Goal: Transaction & Acquisition: Purchase product/service

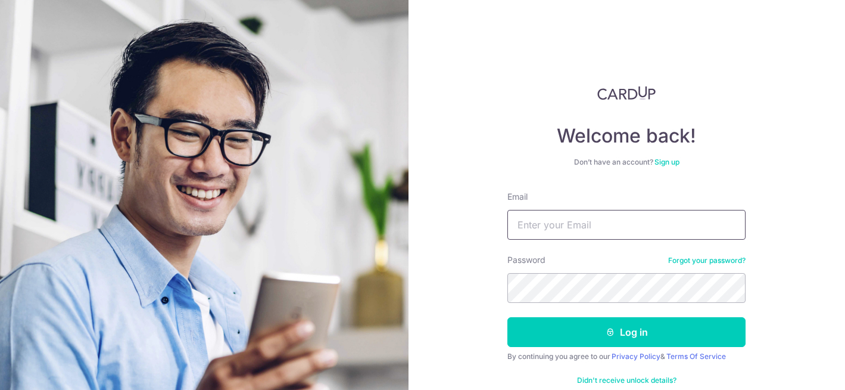
click at [556, 238] on input "Email" at bounding box center [626, 225] width 238 height 30
type input "[EMAIL_ADDRESS][DOMAIN_NAME]"
click at [507, 317] on button "Log in" at bounding box center [626, 332] width 238 height 30
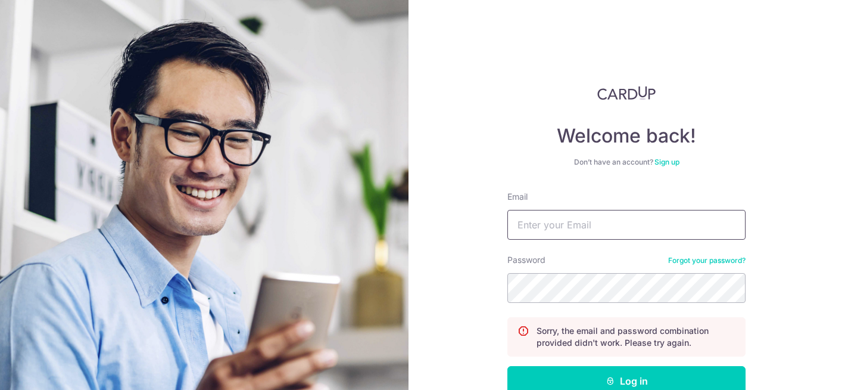
click at [568, 228] on input "Email" at bounding box center [626, 225] width 238 height 30
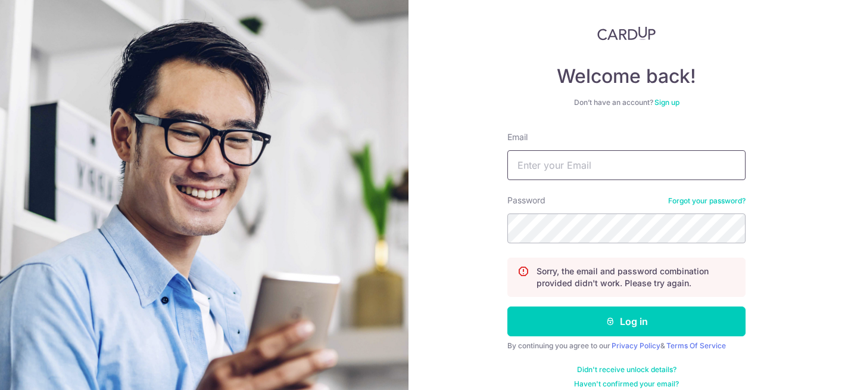
type input "[EMAIL_ADDRESS][DOMAIN_NAME]"
click at [507, 306] on button "Log in" at bounding box center [626, 321] width 238 height 30
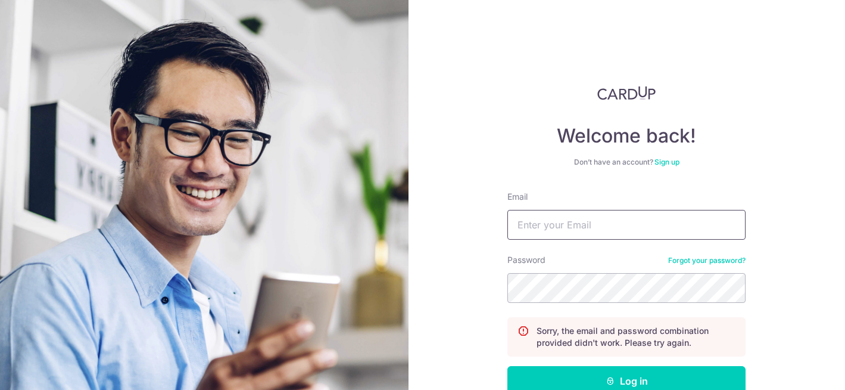
click at [521, 219] on input "Email" at bounding box center [626, 225] width 238 height 30
type input "[EMAIL_ADDRESS][DOMAIN_NAME]"
click at [507, 366] on button "Log in" at bounding box center [626, 381] width 238 height 30
click at [689, 227] on input "Email" at bounding box center [626, 225] width 238 height 30
type input "[EMAIL_ADDRESS][DOMAIN_NAME]"
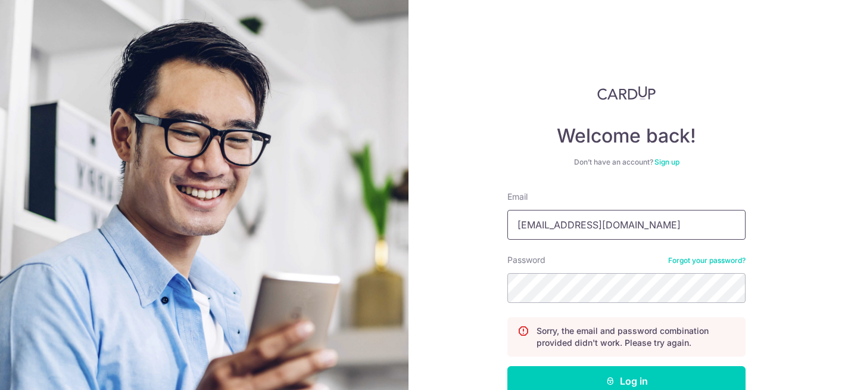
scroll to position [73, 0]
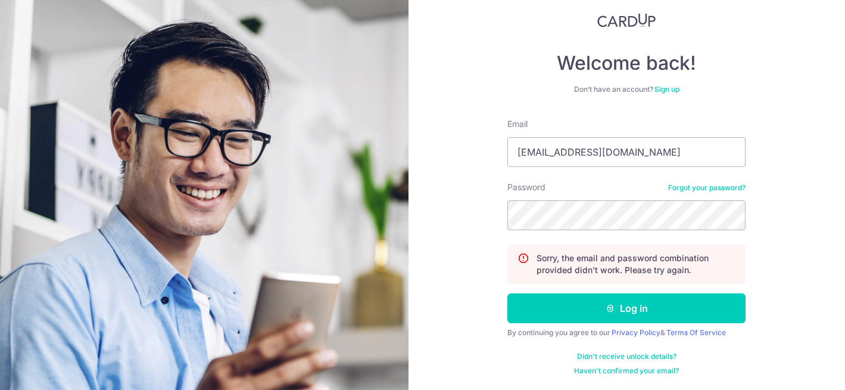
click at [684, 184] on link "Forgot your password?" at bounding box center [706, 188] width 77 height 10
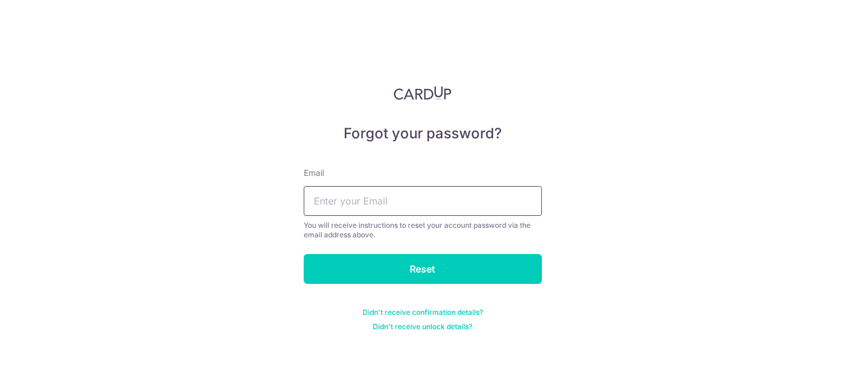
click at [412, 211] on input "text" at bounding box center [423, 201] width 238 height 30
type input "[EMAIL_ADDRESS][DOMAIN_NAME]"
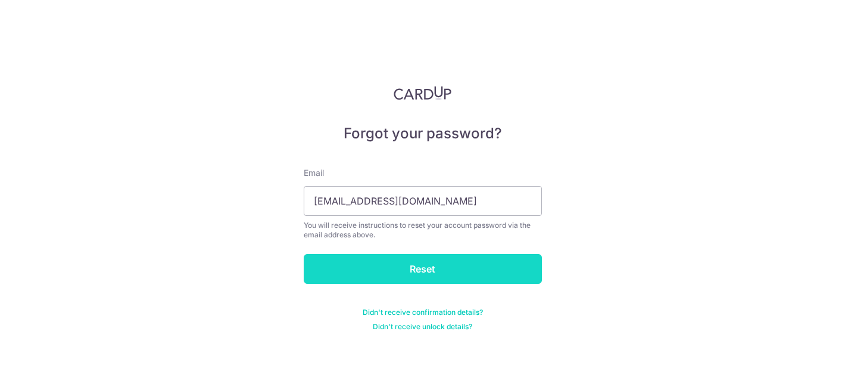
click at [414, 269] on input "Reset" at bounding box center [423, 269] width 238 height 30
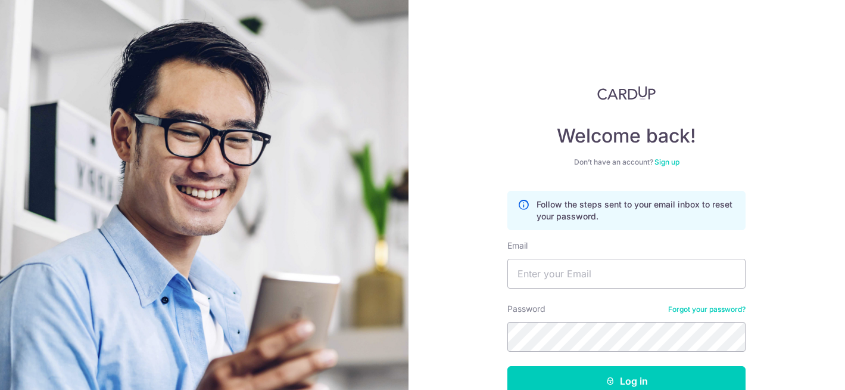
click at [653, 144] on h4 "Welcome back!" at bounding box center [626, 136] width 238 height 24
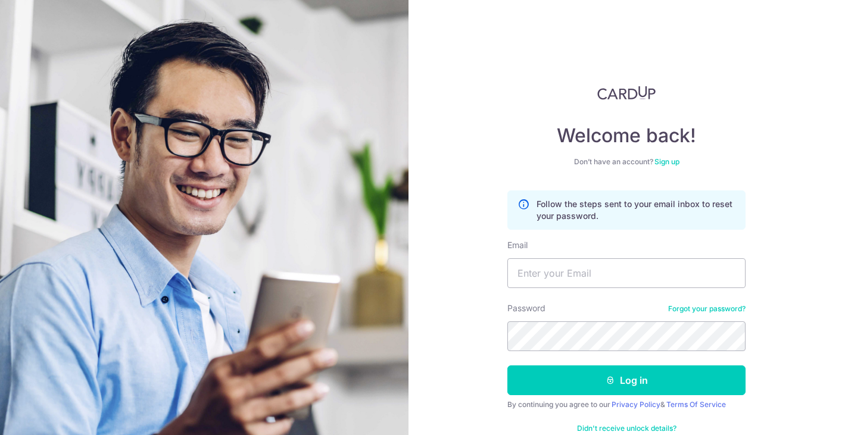
scroll to position [27, 0]
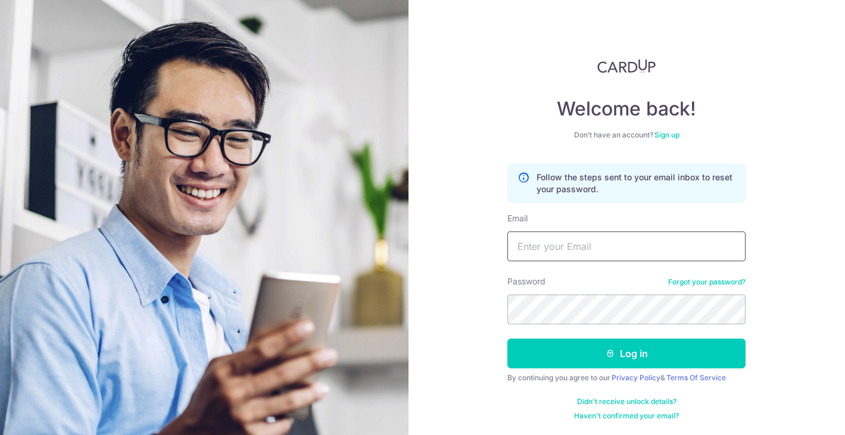
click at [596, 254] on input "Email" at bounding box center [626, 247] width 238 height 30
type input "n.christabel55@gmail.com"
click at [507, 339] on button "Log in" at bounding box center [626, 354] width 238 height 30
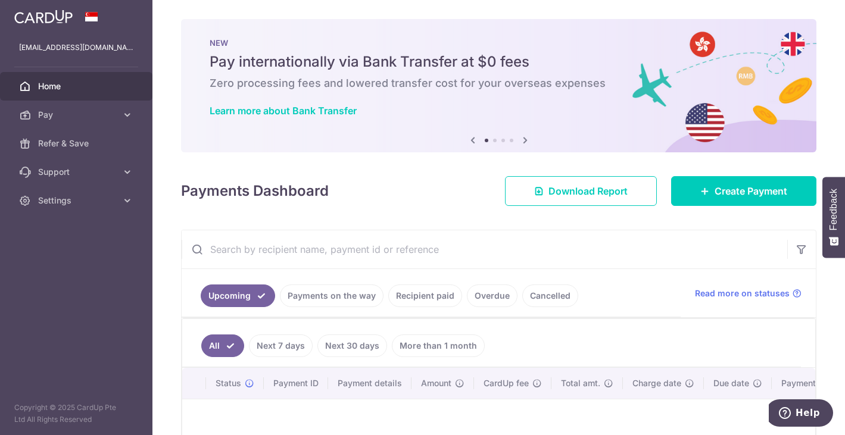
click at [373, 207] on div "× Pause Schedule Pause all future payments in this series Pause just this one p…" at bounding box center [498, 217] width 693 height 435
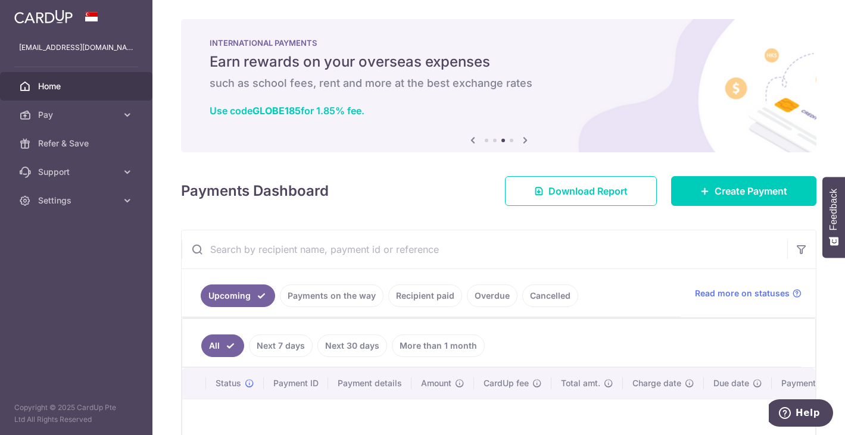
scroll to position [152, 0]
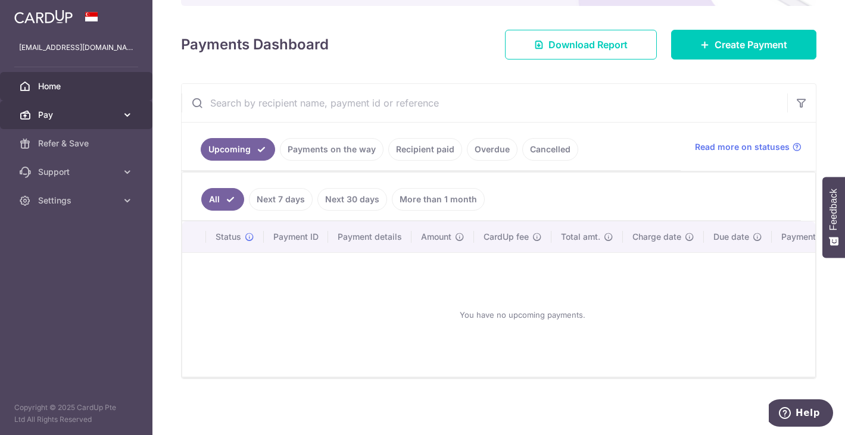
click at [122, 113] on icon at bounding box center [128, 115] width 12 height 12
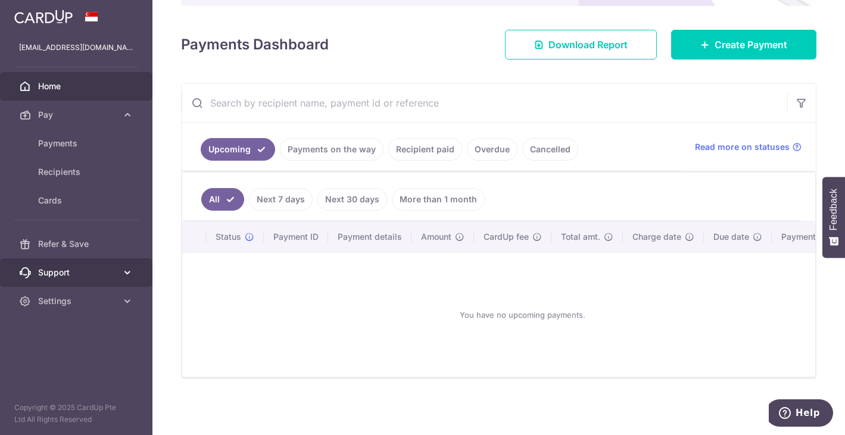
click at [126, 276] on icon at bounding box center [128, 273] width 12 height 12
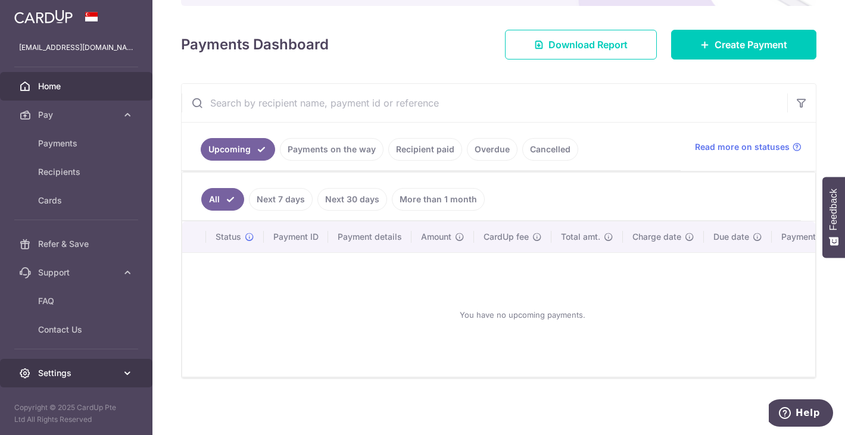
click at [126, 373] on icon at bounding box center [128, 373] width 12 height 12
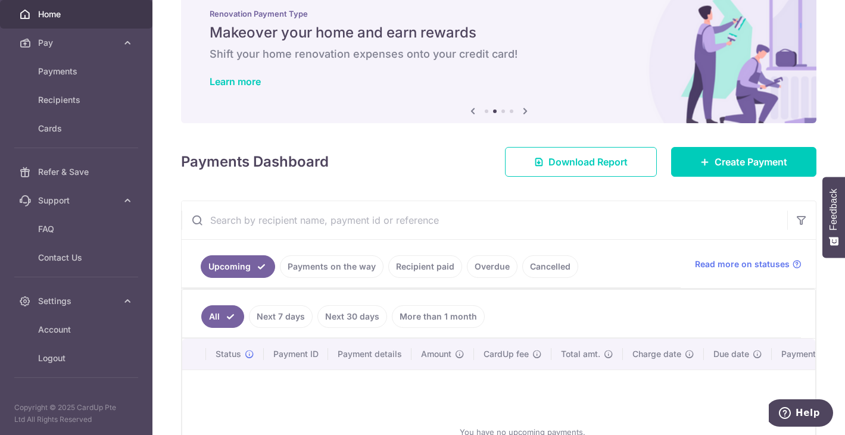
scroll to position [0, 0]
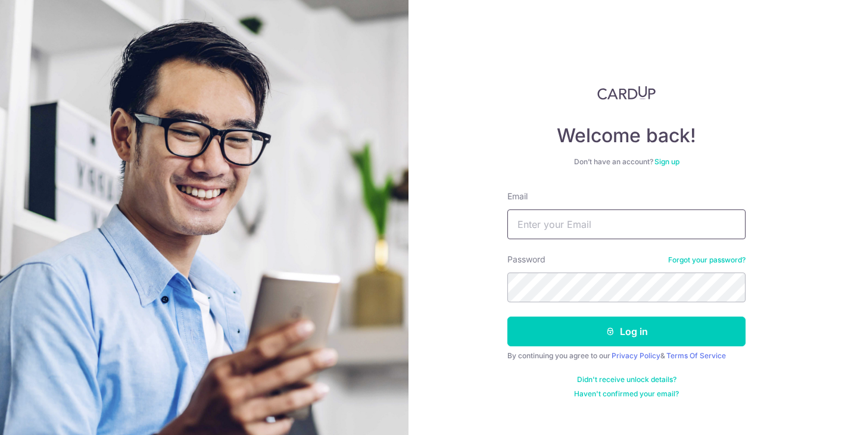
click at [591, 227] on input "Email" at bounding box center [626, 225] width 238 height 30
click at [631, 238] on input "Email" at bounding box center [626, 225] width 238 height 30
type input "n.christabel55@gmail.com"
click at [507, 317] on button "Log in" at bounding box center [626, 332] width 238 height 30
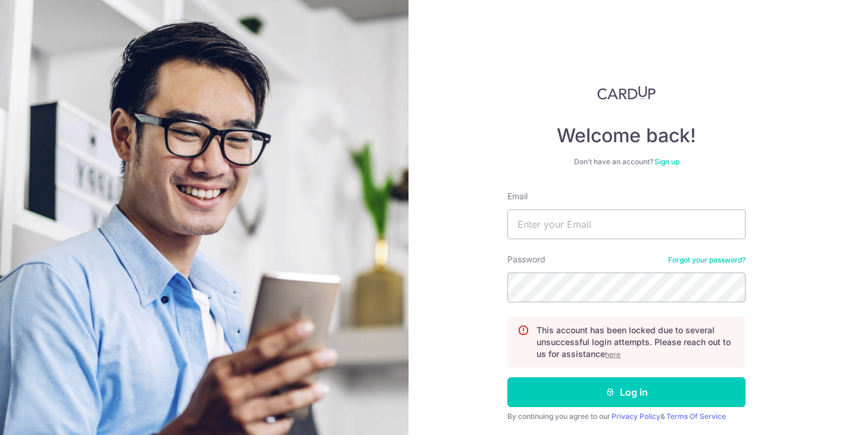
click at [616, 358] on u "here" at bounding box center [612, 354] width 15 height 9
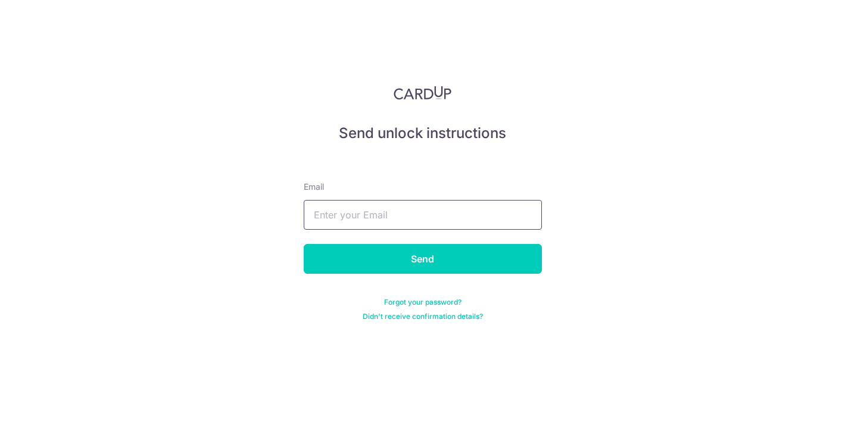
click at [402, 222] on input "text" at bounding box center [423, 215] width 238 height 30
type input "[EMAIL_ADDRESS][DOMAIN_NAME]"
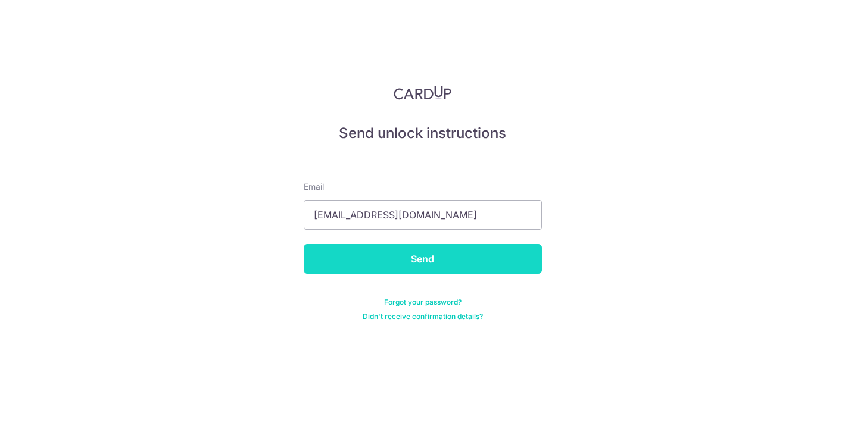
click at [403, 263] on input "Send" at bounding box center [423, 259] width 238 height 30
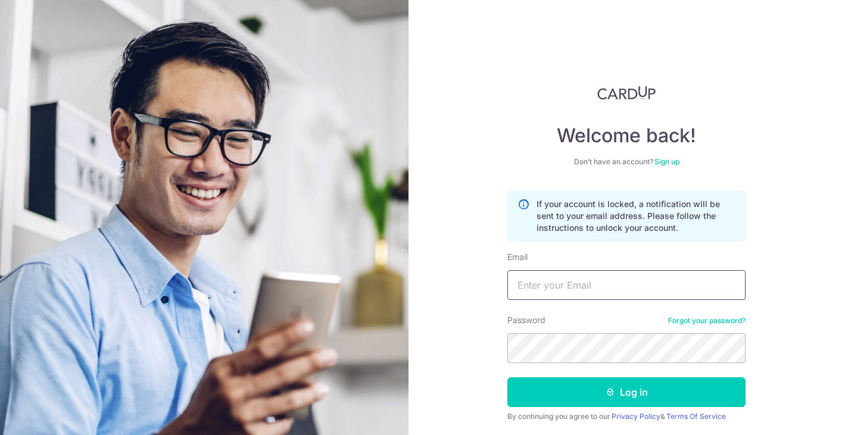
click at [587, 286] on input "Email" at bounding box center [626, 285] width 238 height 30
type input "[EMAIL_ADDRESS][DOMAIN_NAME]"
click at [507, 378] on button "Log in" at bounding box center [626, 393] width 238 height 30
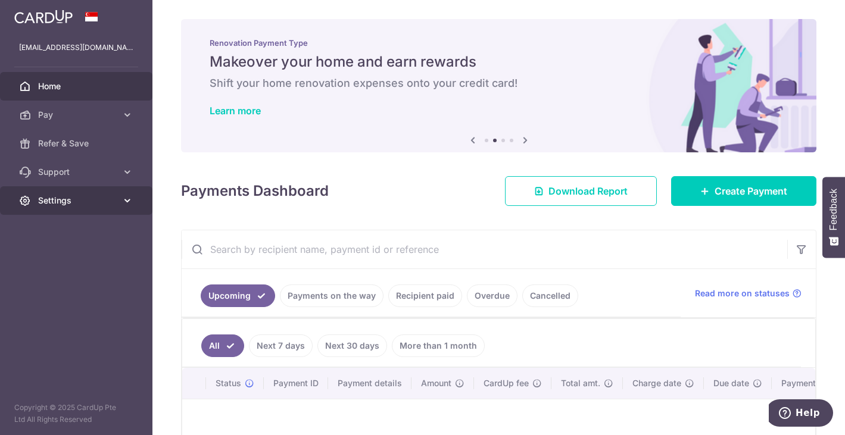
click at [127, 190] on link "Settings" at bounding box center [76, 200] width 152 height 29
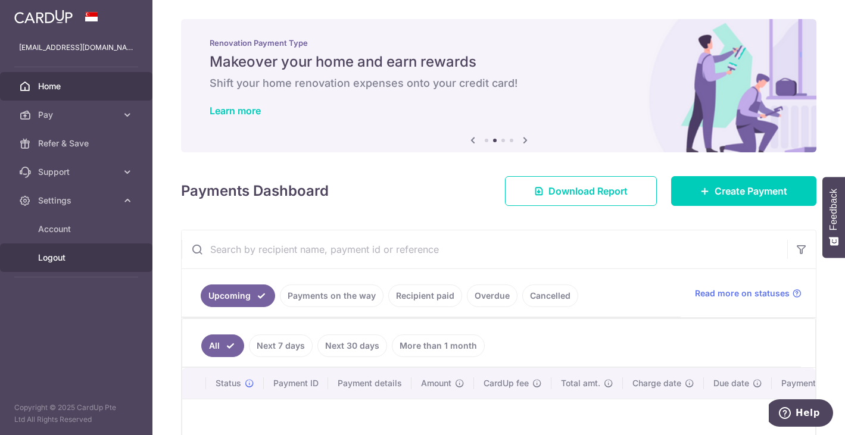
click at [110, 248] on link "Logout" at bounding box center [76, 258] width 152 height 29
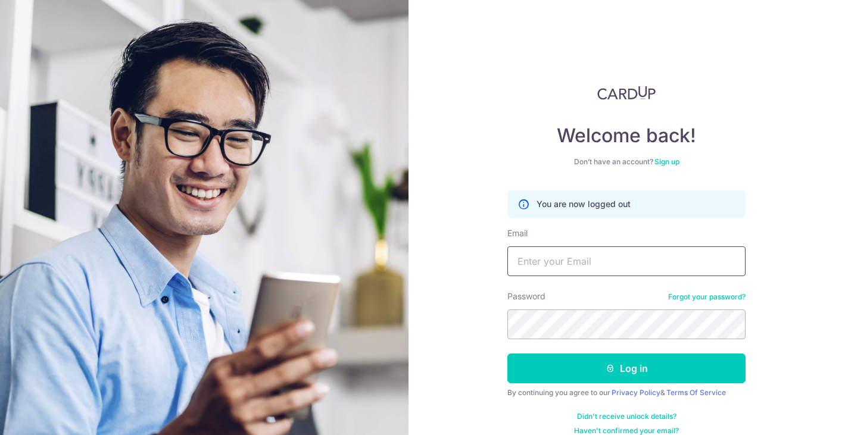
click at [606, 262] on input "Email" at bounding box center [626, 262] width 238 height 30
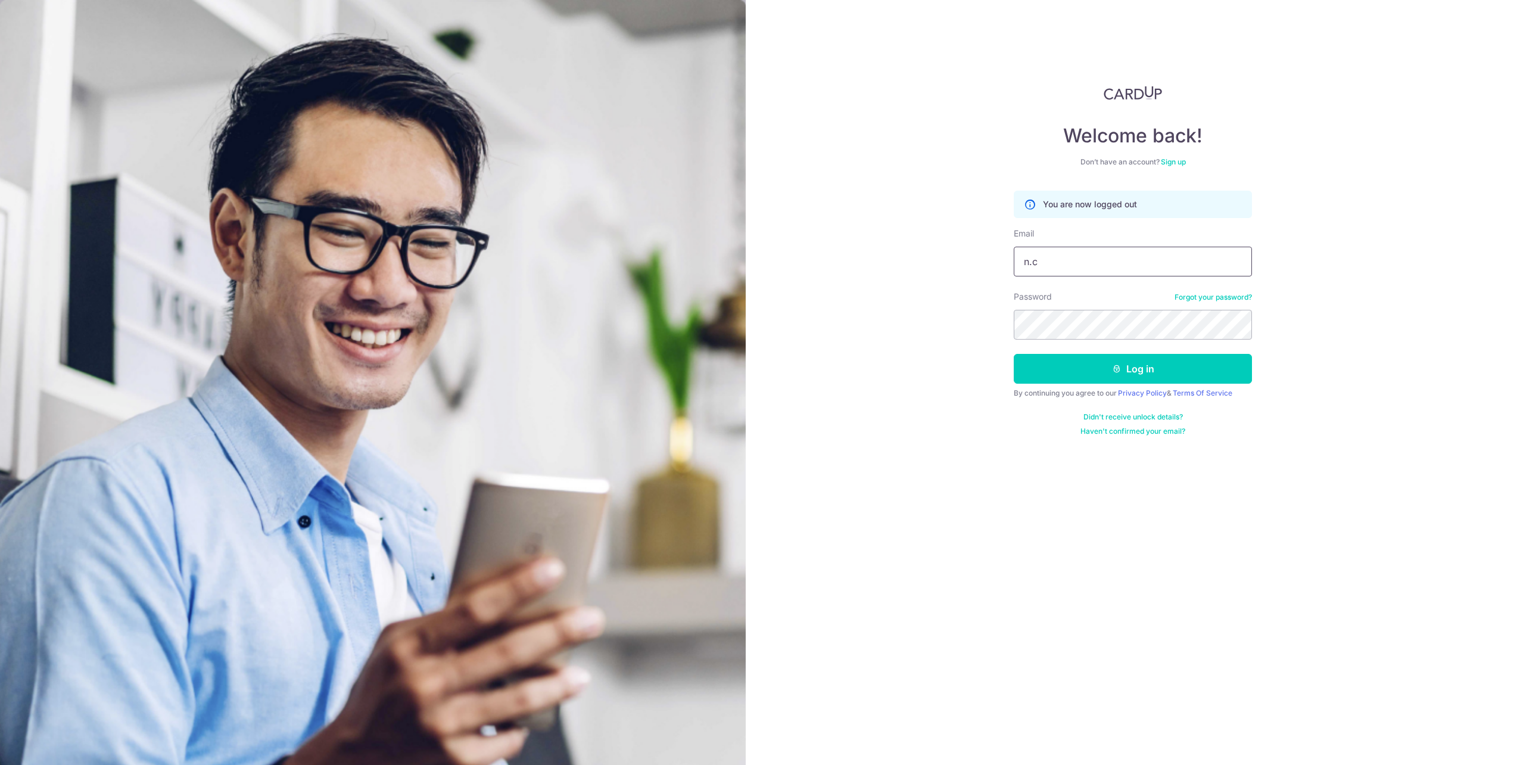
type input "[EMAIL_ADDRESS][DOMAIN_NAME]"
click at [845, 354] on button "Log in" at bounding box center [1133, 369] width 238 height 30
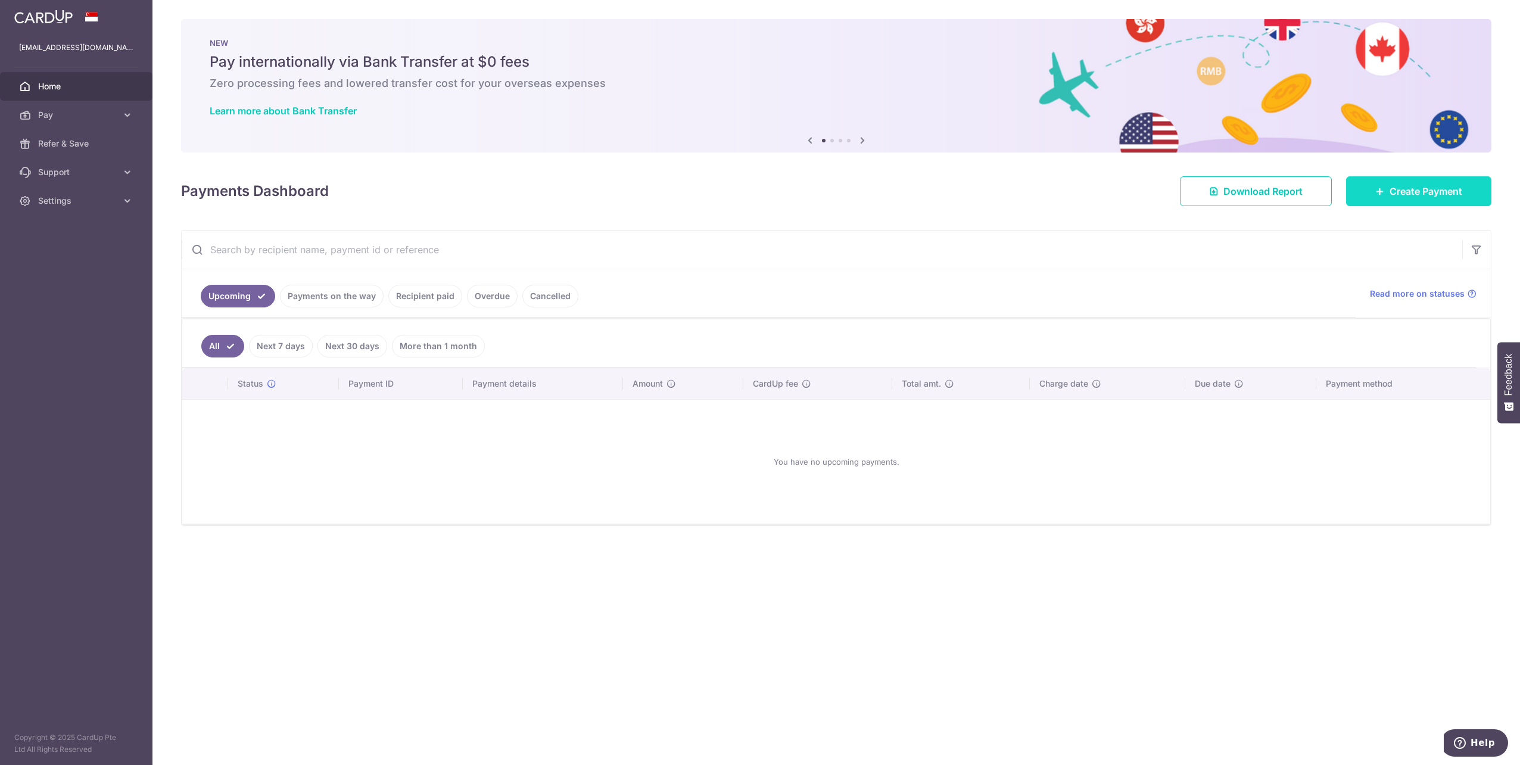
click at [1391, 197] on span "Create Payment" at bounding box center [1426, 191] width 73 height 14
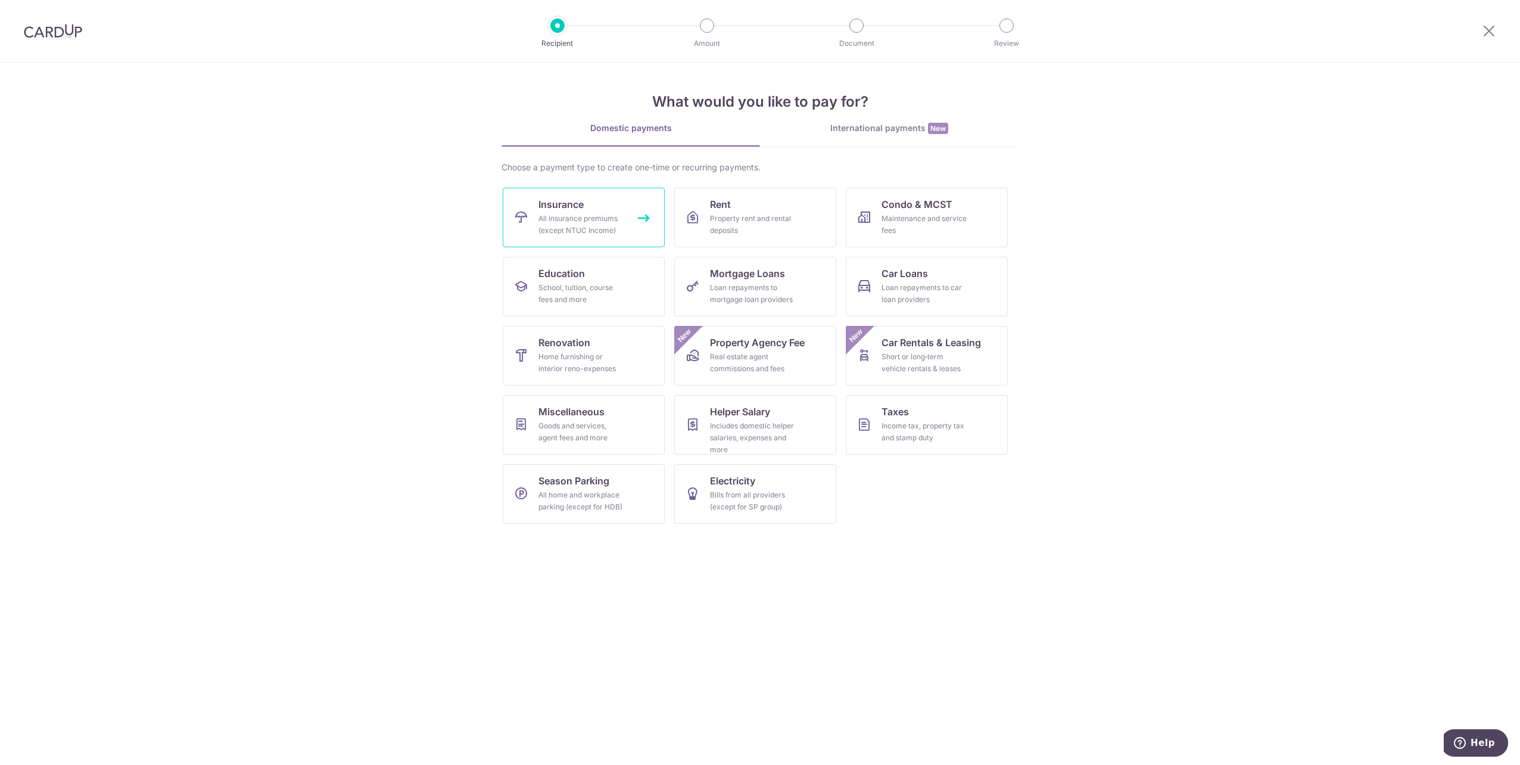
click at [618, 220] on div "All insurance premiums (except NTUC Income)" at bounding box center [581, 225] width 86 height 24
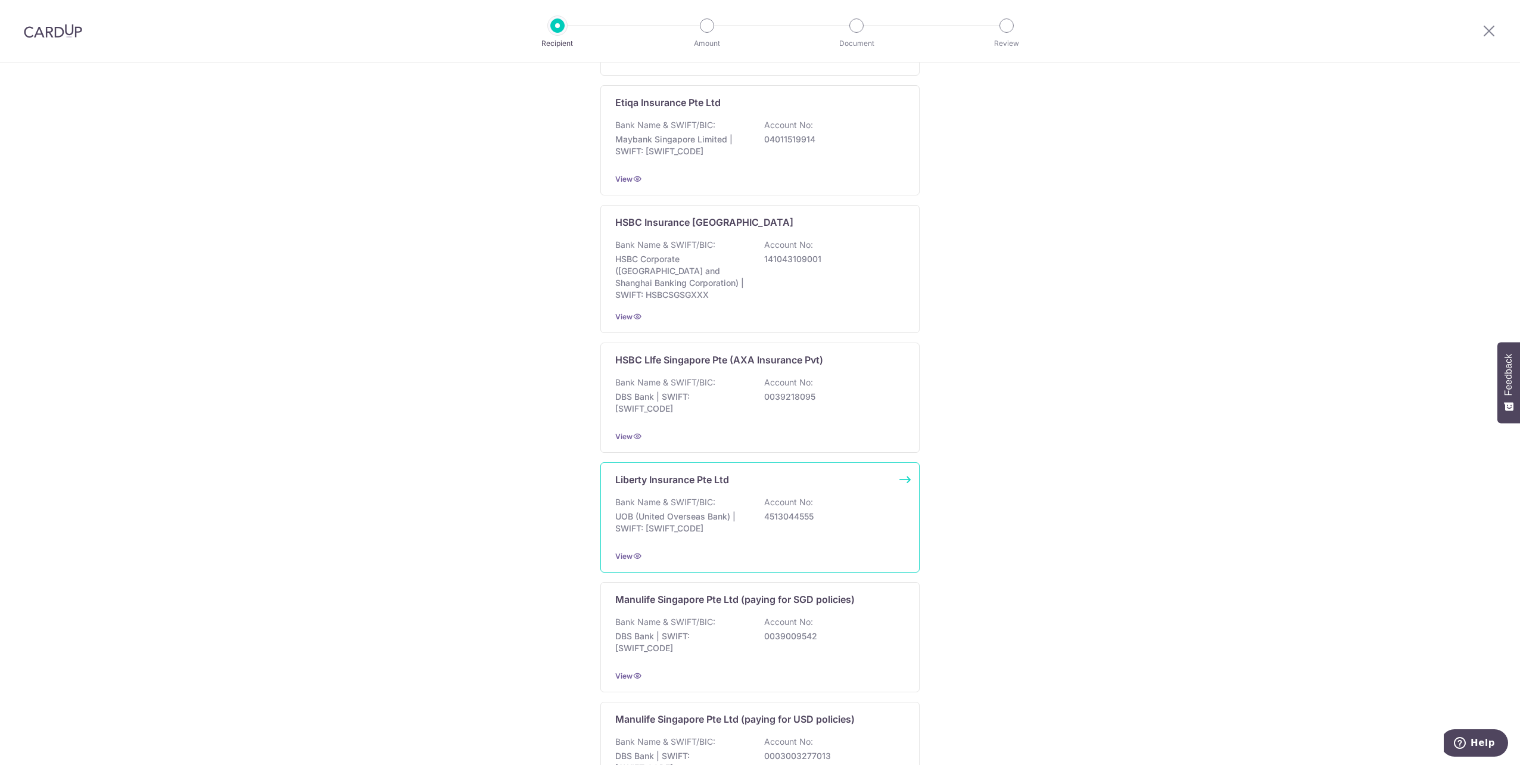
scroll to position [855, 0]
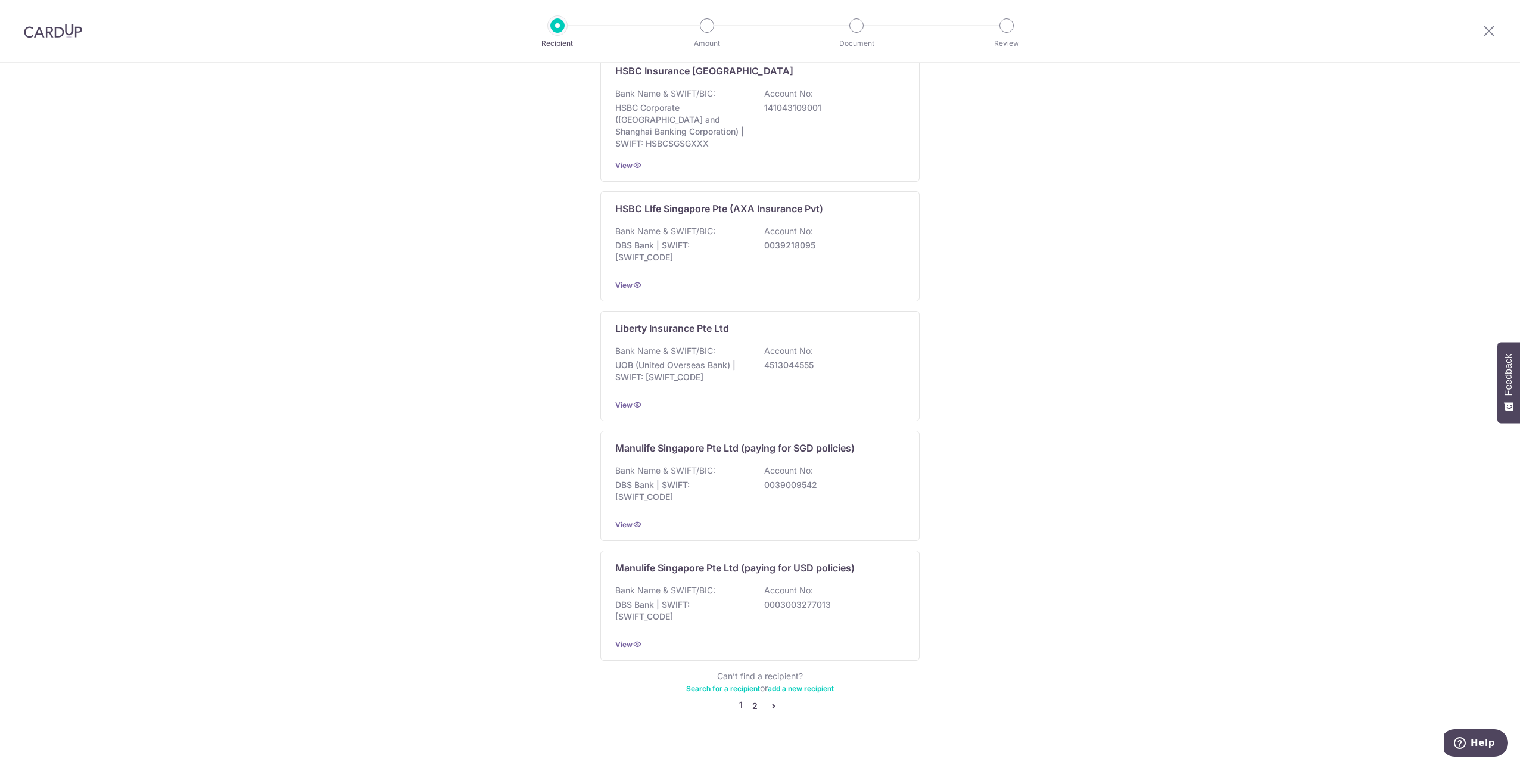
click at [752, 699] on link "2" at bounding box center [754, 706] width 14 height 14
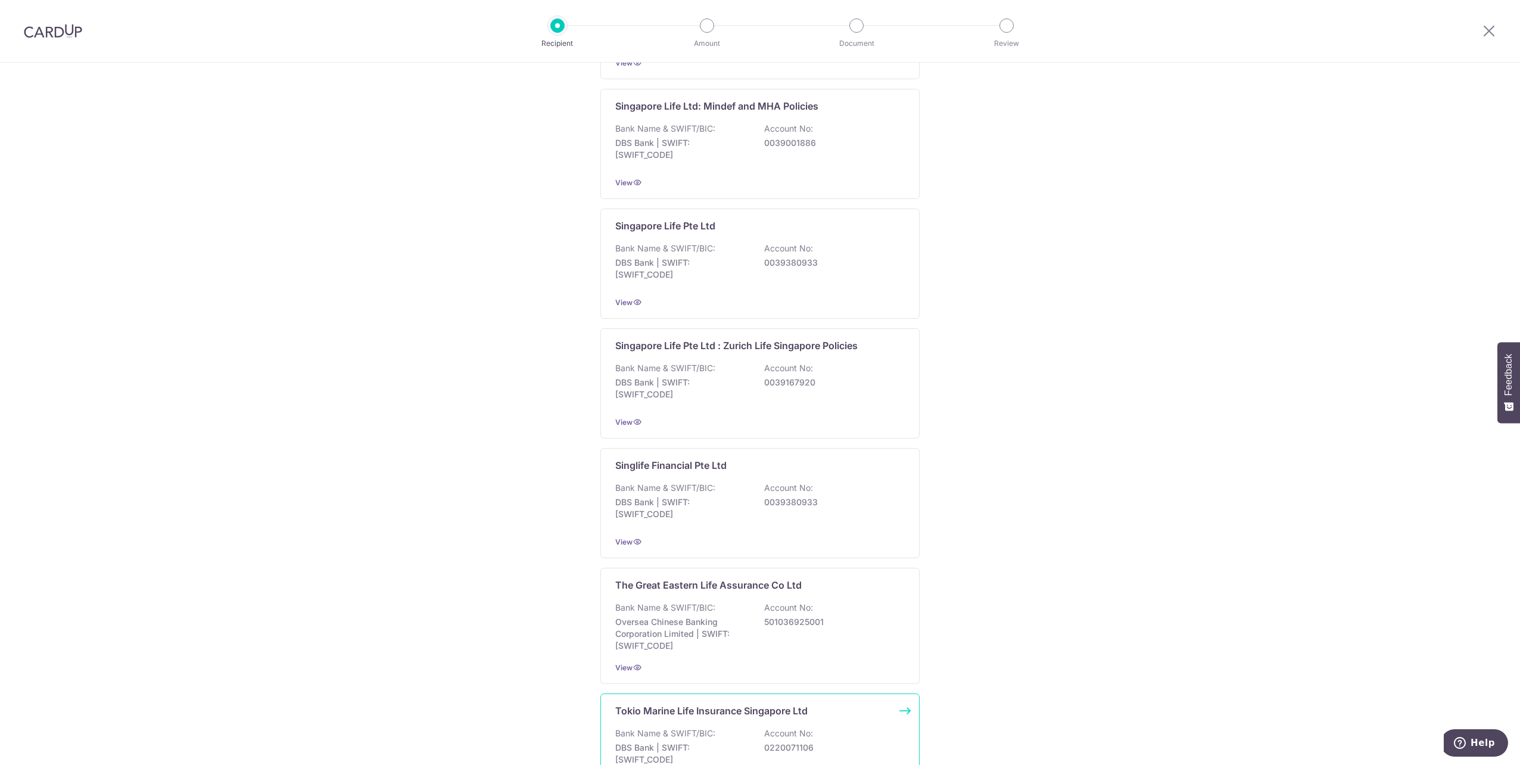
scroll to position [861, 0]
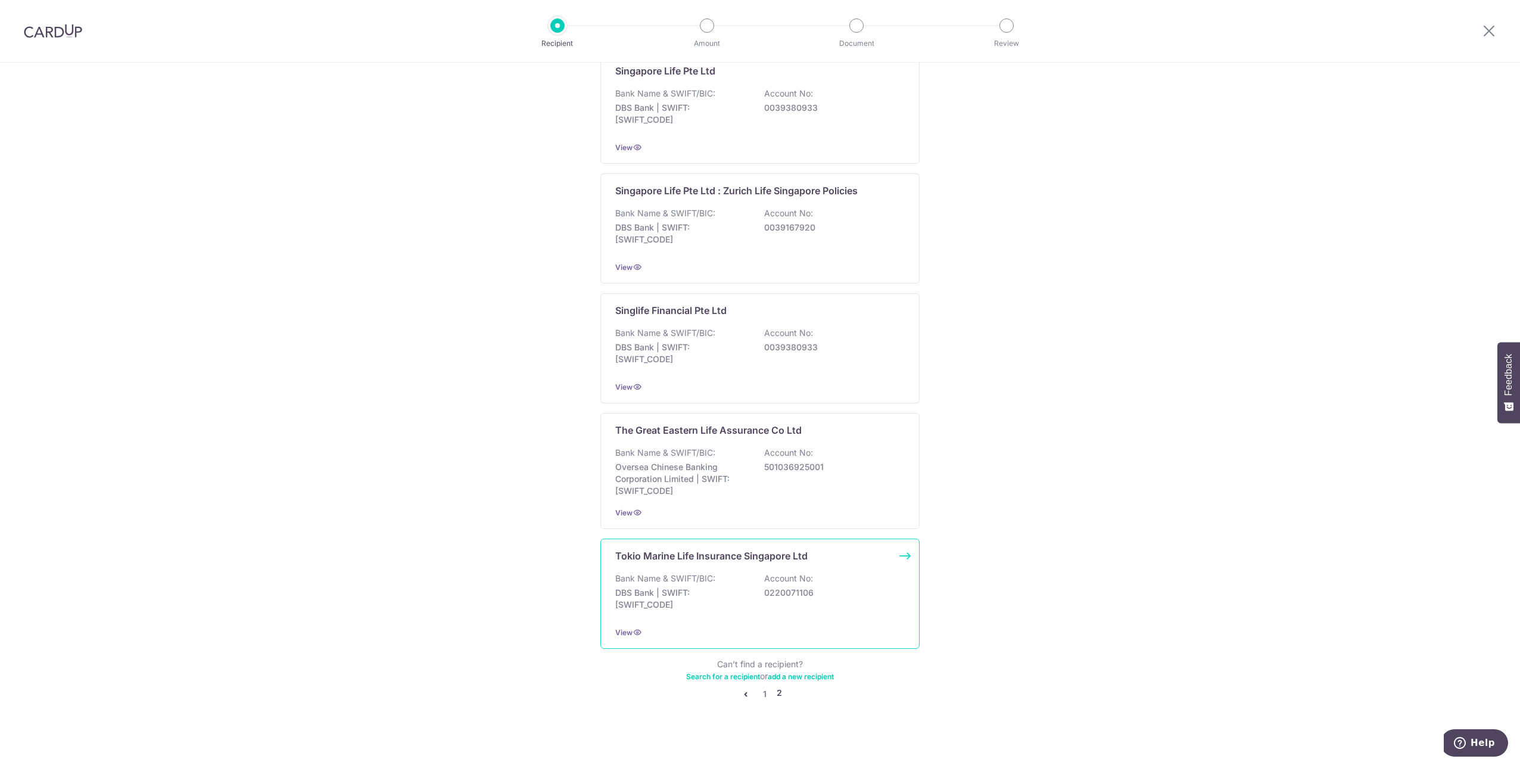
click at [721, 572] on div "Bank Name & SWIFT/BIC: DBS Bank | SWIFT: DBSSSGSGXXX Account No: 0220071106" at bounding box center [759, 594] width 289 height 44
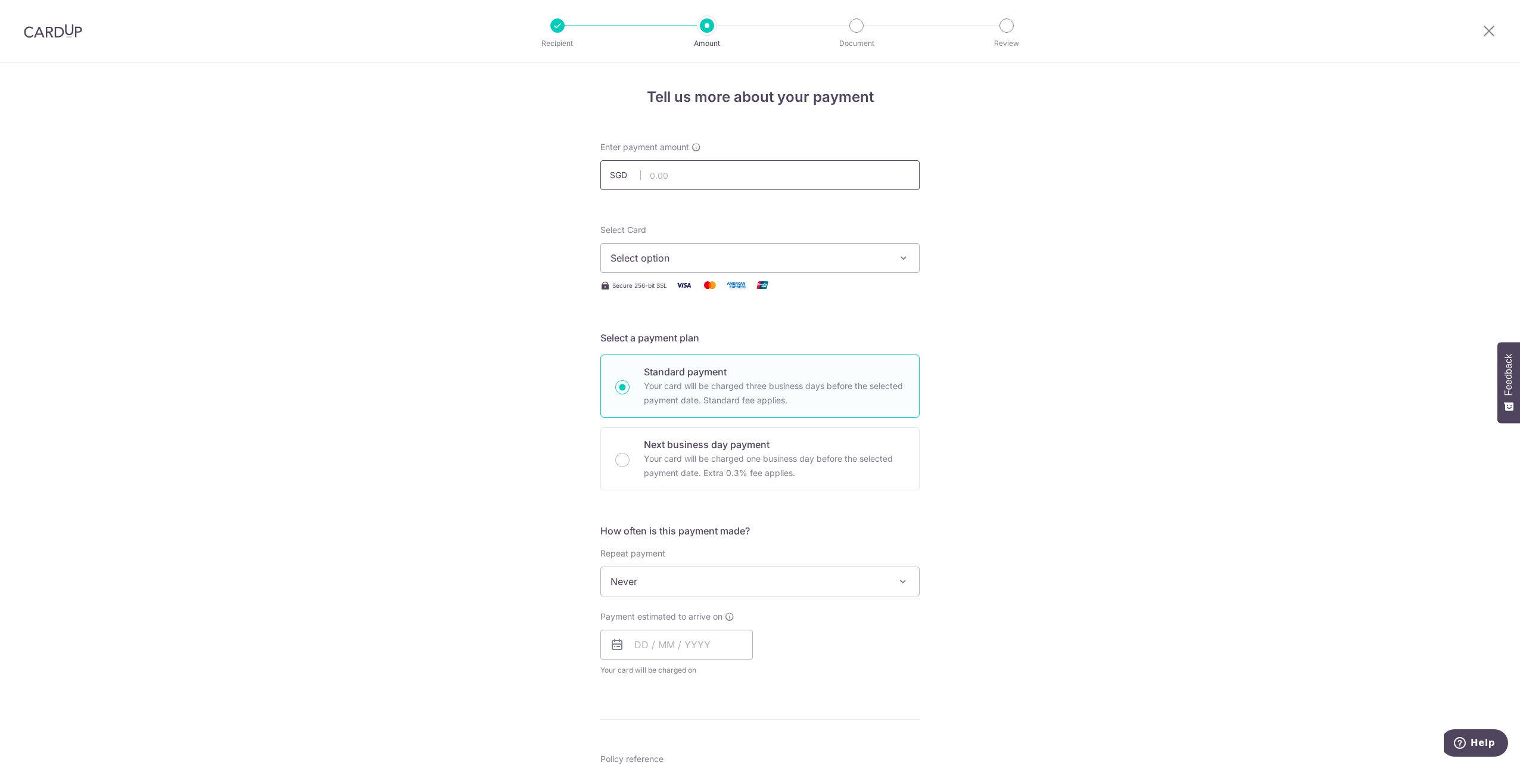
click at [693, 179] on input "text" at bounding box center [759, 175] width 319 height 30
type input "1,412.80"
click at [680, 261] on span "Select option" at bounding box center [749, 258] width 278 height 14
click at [696, 350] on link "**** 5927" at bounding box center [760, 343] width 318 height 29
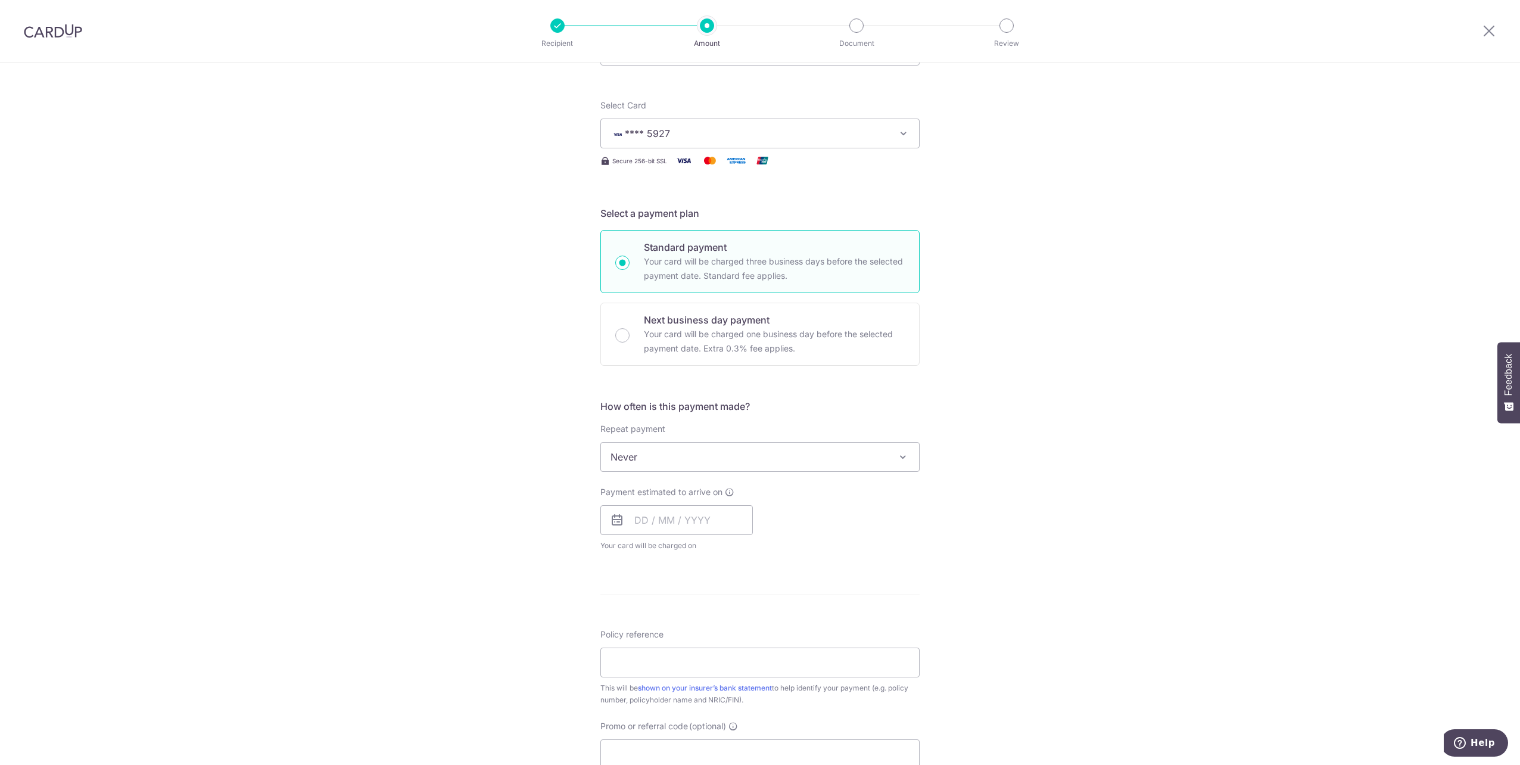
scroll to position [179, 0]
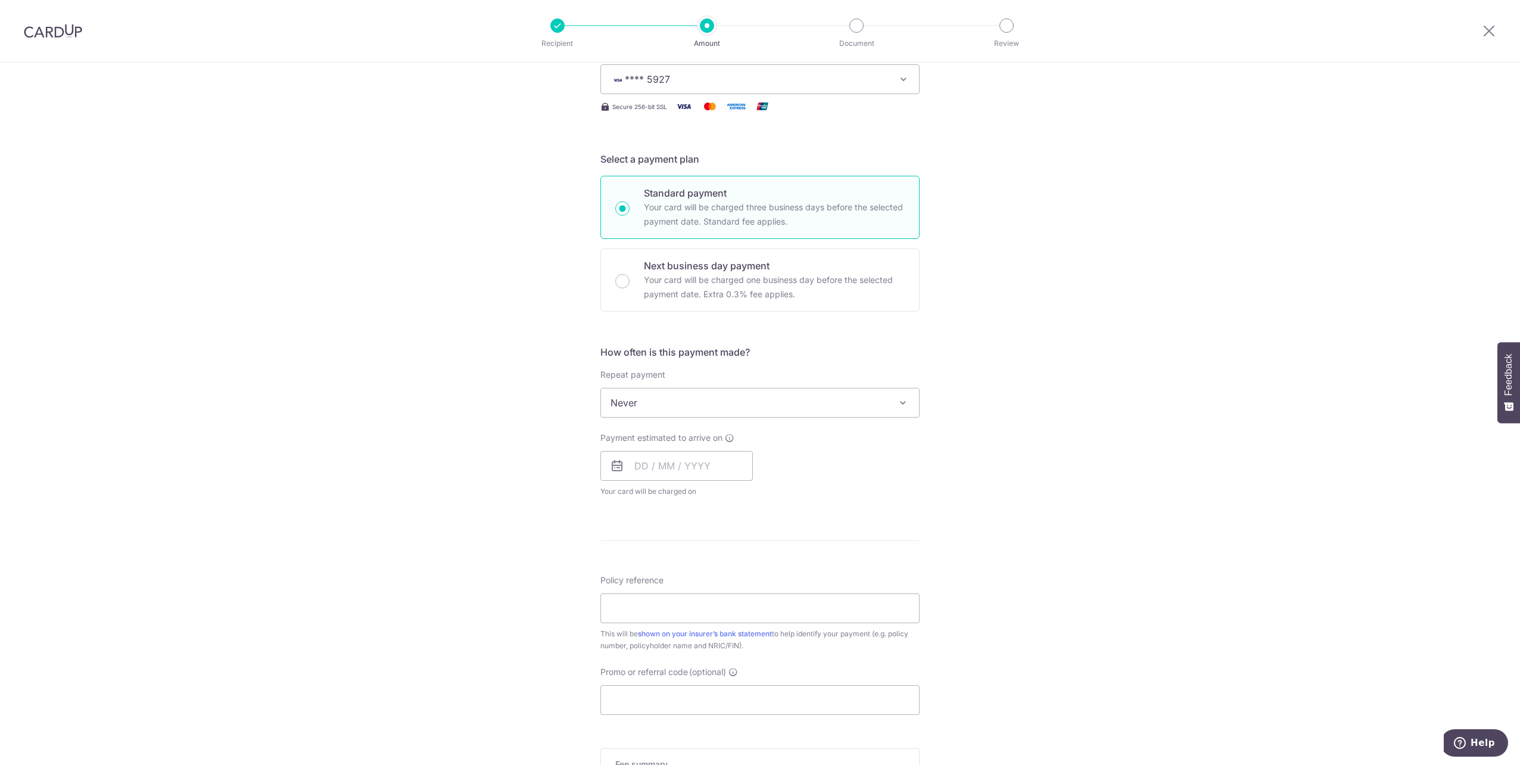
click at [712, 399] on span "Never" at bounding box center [760, 402] width 318 height 29
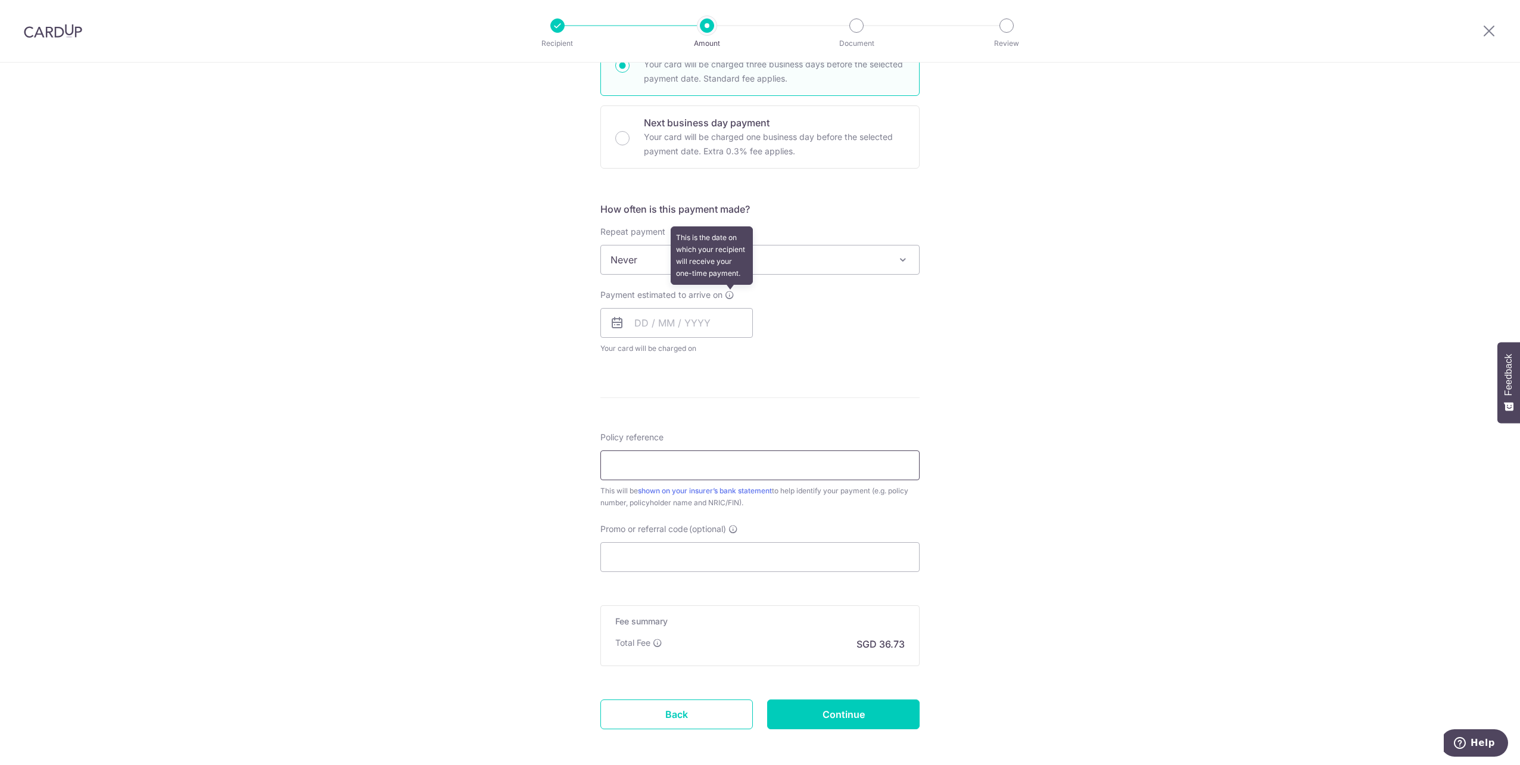
scroll to position [357, 0]
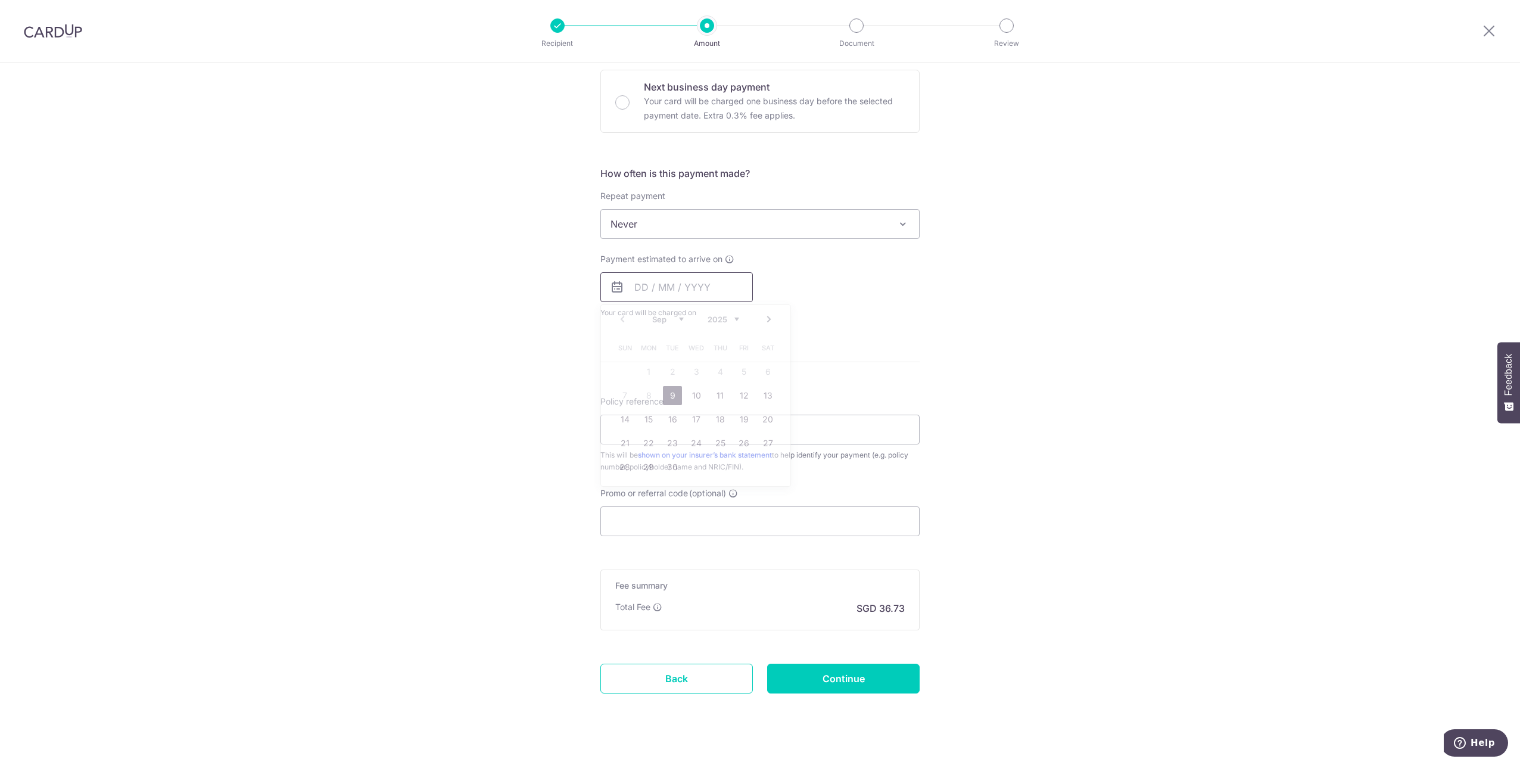
click at [633, 286] on input "text" at bounding box center [676, 287] width 152 height 30
click at [653, 447] on link "22" at bounding box center [648, 443] width 19 height 19
type input "22/09/2025"
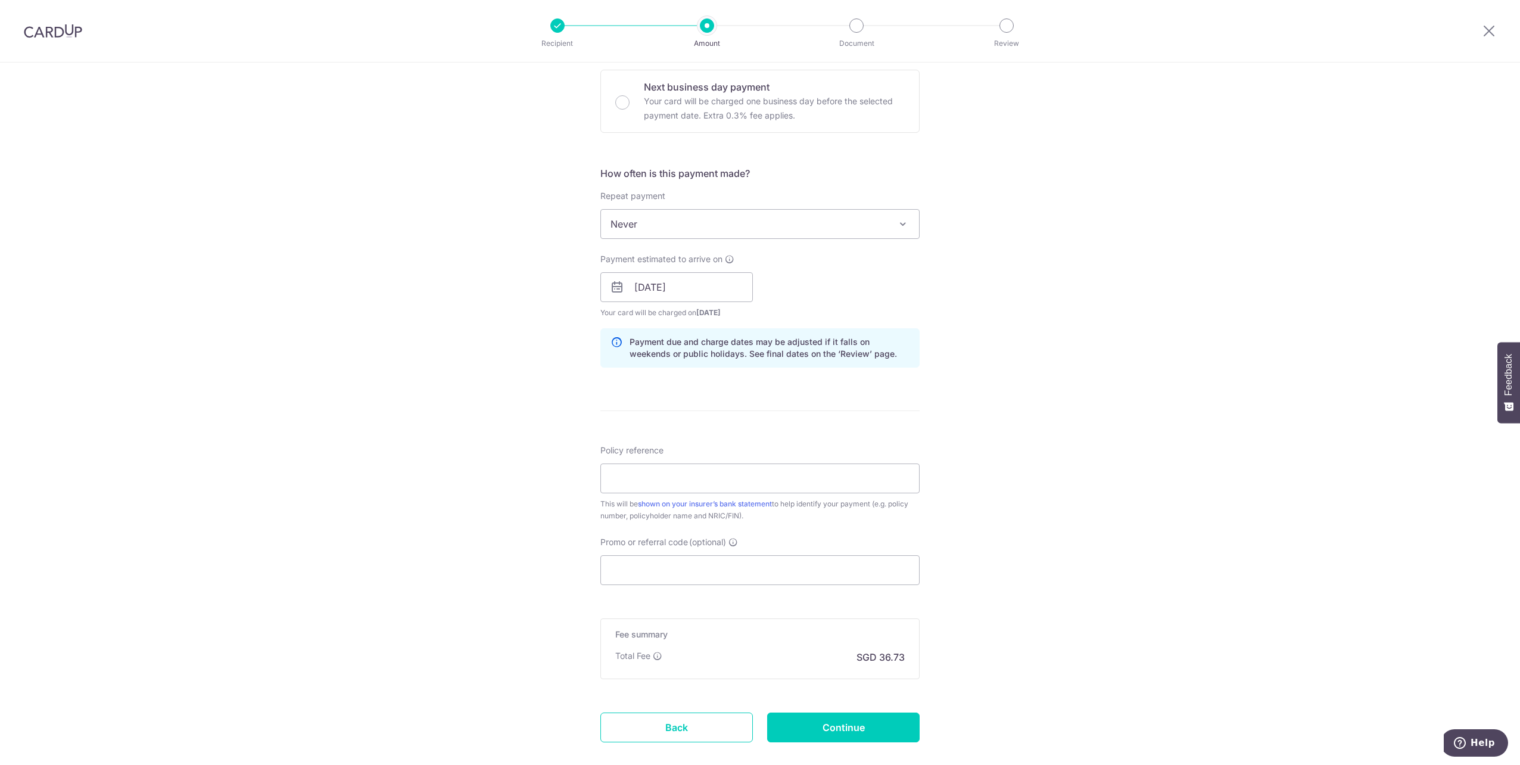
click at [647, 417] on form "Enter payment amount SGD 1,412.80 1412.80 Select Card **** 5927 Add credit card…" at bounding box center [759, 280] width 319 height 992
click at [658, 469] on input "Policy reference" at bounding box center [759, 478] width 319 height 30
type input "00167931"
click at [709, 569] on input "Promo or referral code (optional)" at bounding box center [759, 570] width 319 height 30
click at [725, 558] on input "Promo or referral code (optional)" at bounding box center [759, 570] width 319 height 30
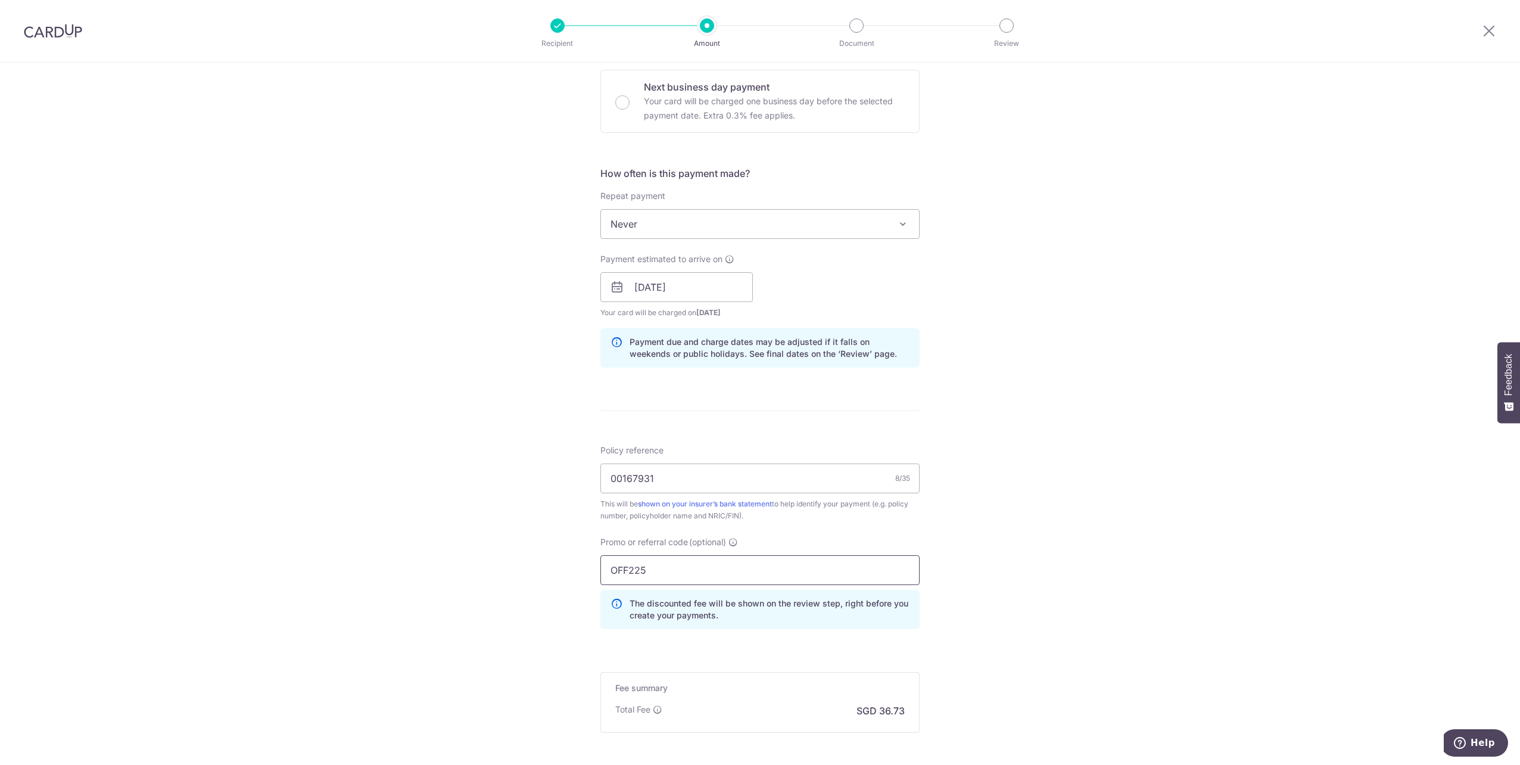
type input "OFF225"
click at [1002, 472] on div "Tell us more about your payment Enter payment amount SGD 1,412.80 1412.80 Selec…" at bounding box center [760, 295] width 1520 height 1180
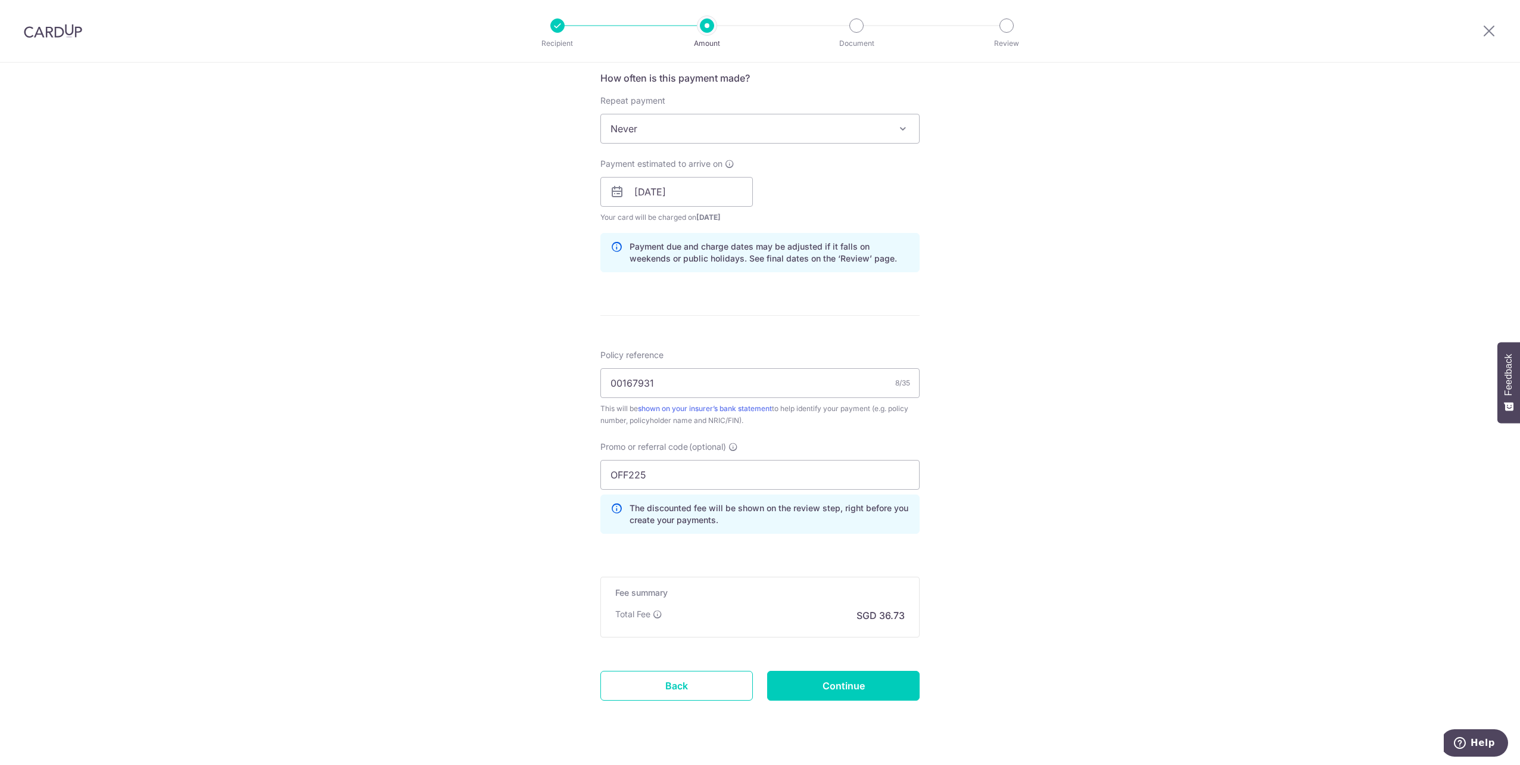
scroll to position [474, 0]
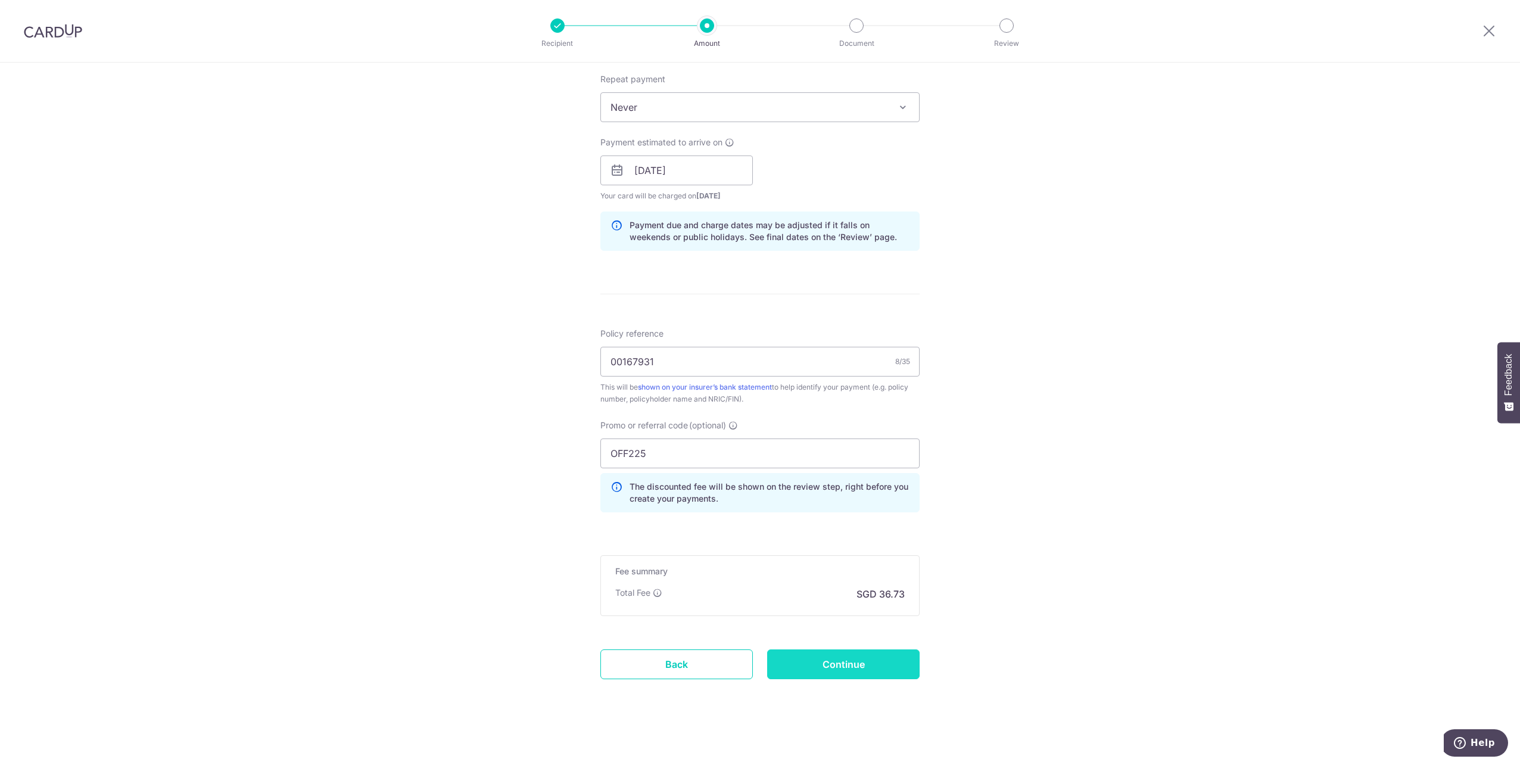
click at [859, 663] on input "Continue" at bounding box center [843, 664] width 152 height 30
type input "Create Schedule"
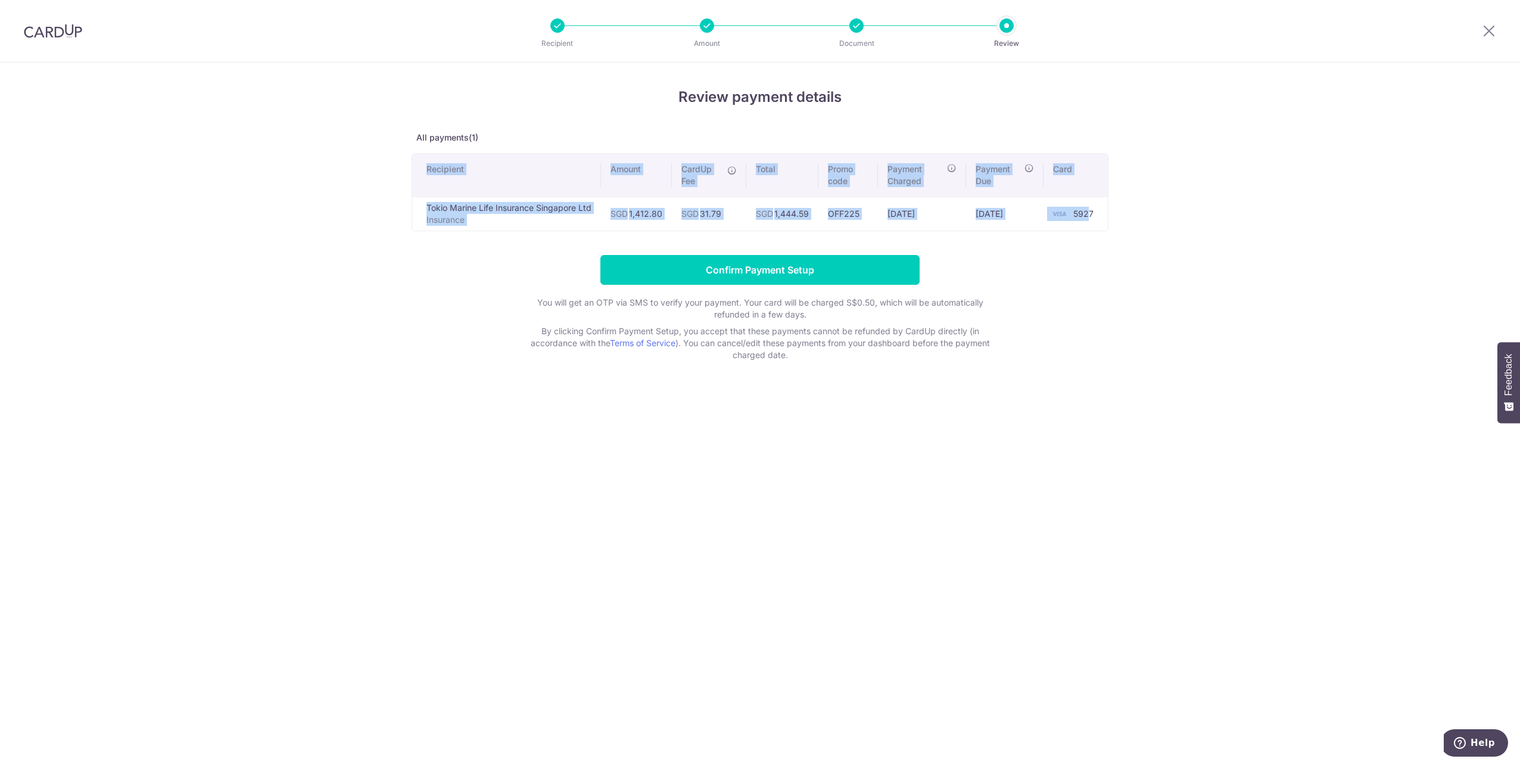
drag, startPoint x: 1089, startPoint y: 207, endPoint x: 396, endPoint y: 192, distance: 692.9
click at [396, 192] on div "Review payment details All payments(1) Recipient Amount CardUp Fee Total Promo …" at bounding box center [760, 414] width 1520 height 702
copy div "Recipient Amount CardUp Fee Total Promo code Payment Charged Payment Due Card T…"
click at [773, 267] on input "Confirm Payment Setup" at bounding box center [759, 270] width 319 height 30
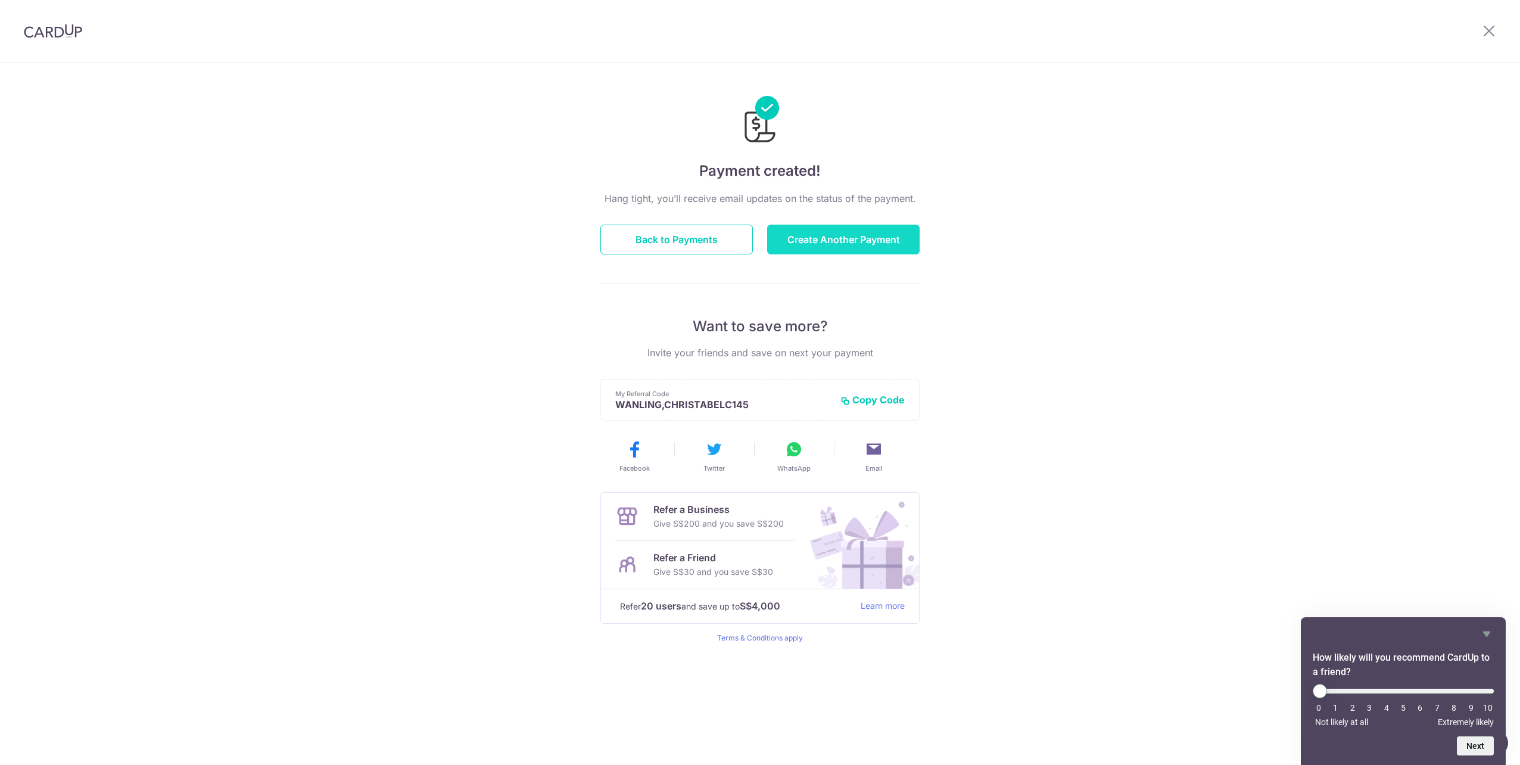
click at [842, 224] on div "Hang tight, you’ll receive email updates on the status of the payment. Back to …" at bounding box center [759, 416] width 319 height 451
click at [839, 237] on button "Create Another Payment" at bounding box center [843, 240] width 152 height 30
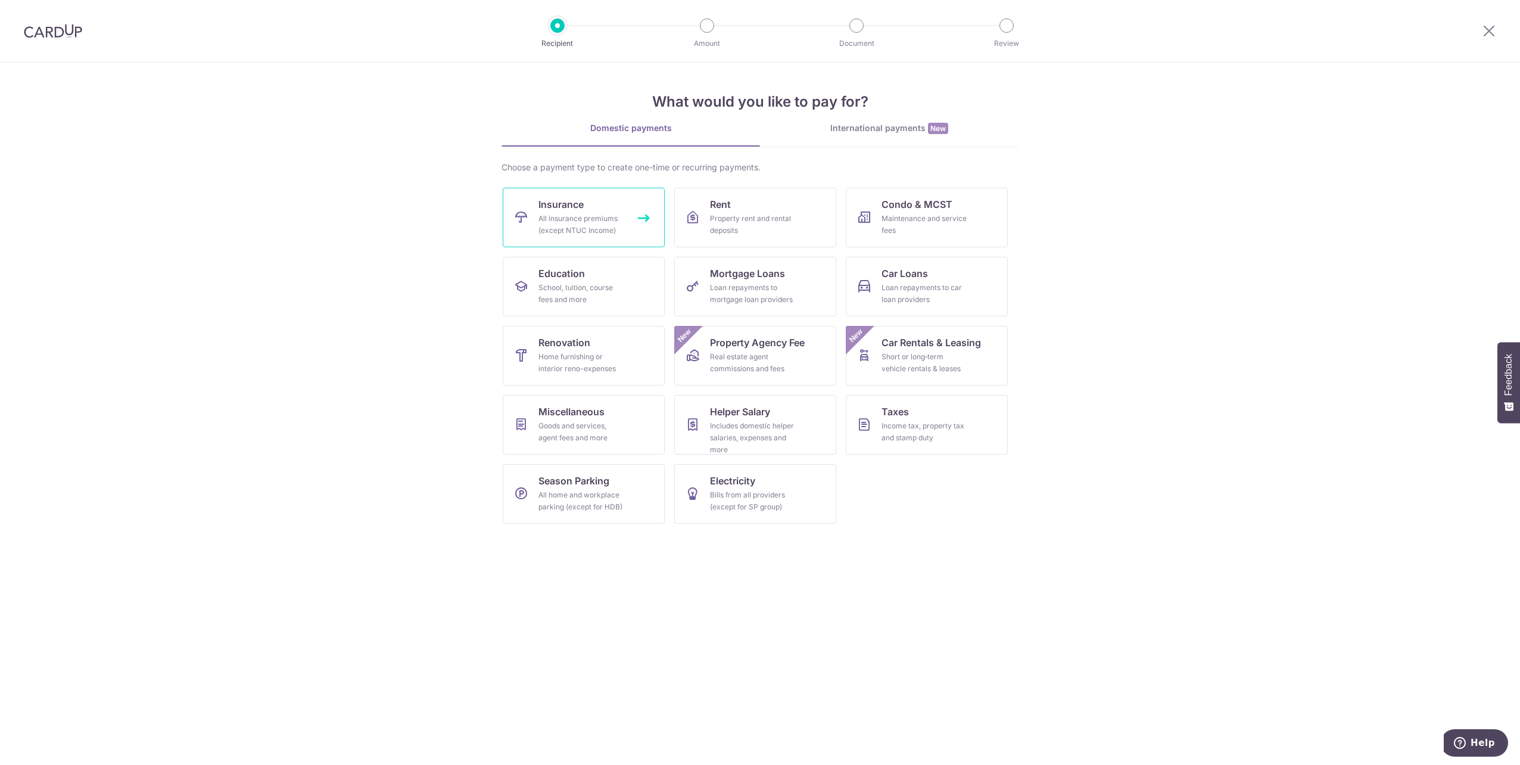
click at [568, 218] on div "All insurance premiums (except NTUC Income)" at bounding box center [581, 225] width 86 height 24
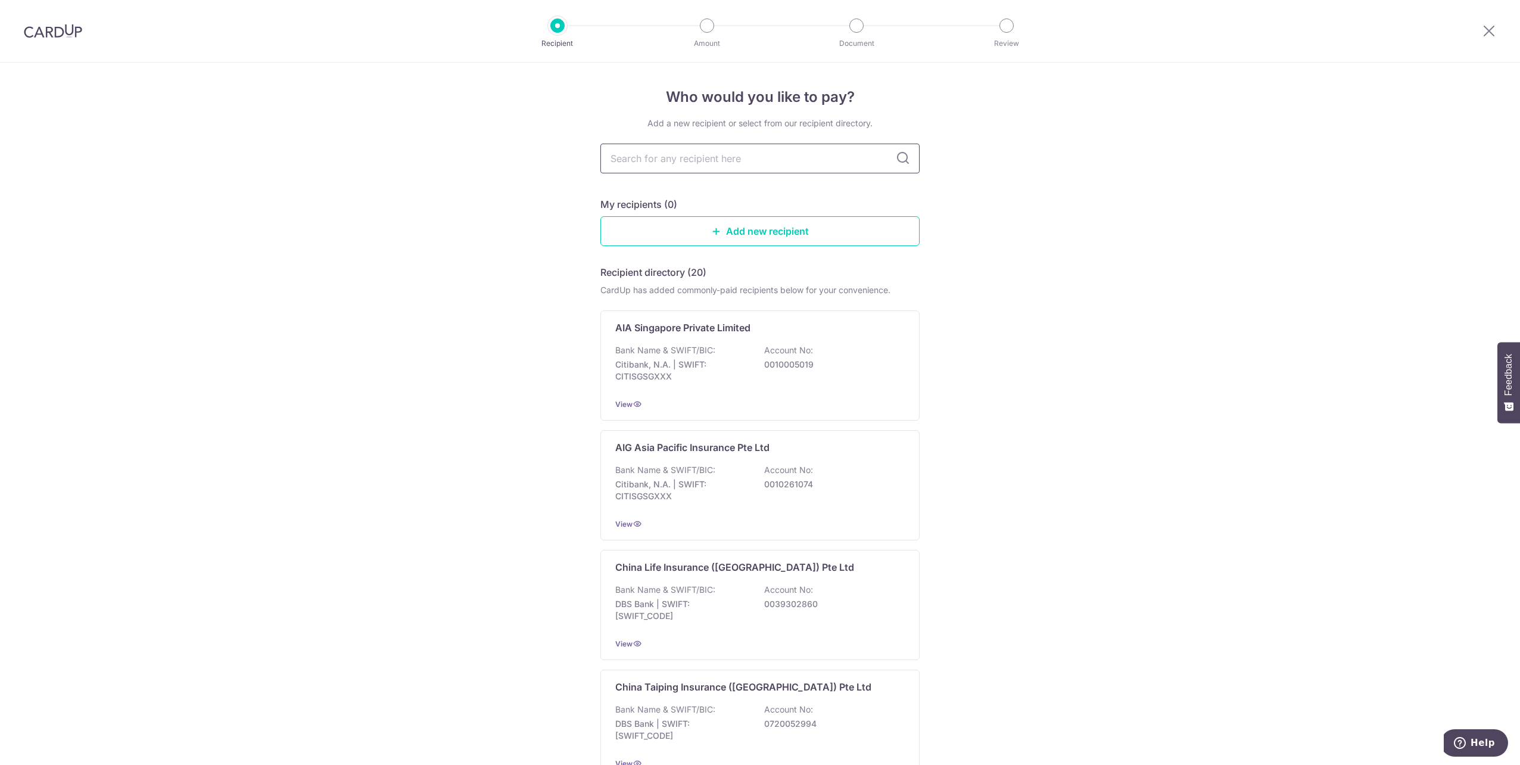
click at [762, 152] on input "text" at bounding box center [759, 159] width 319 height 30
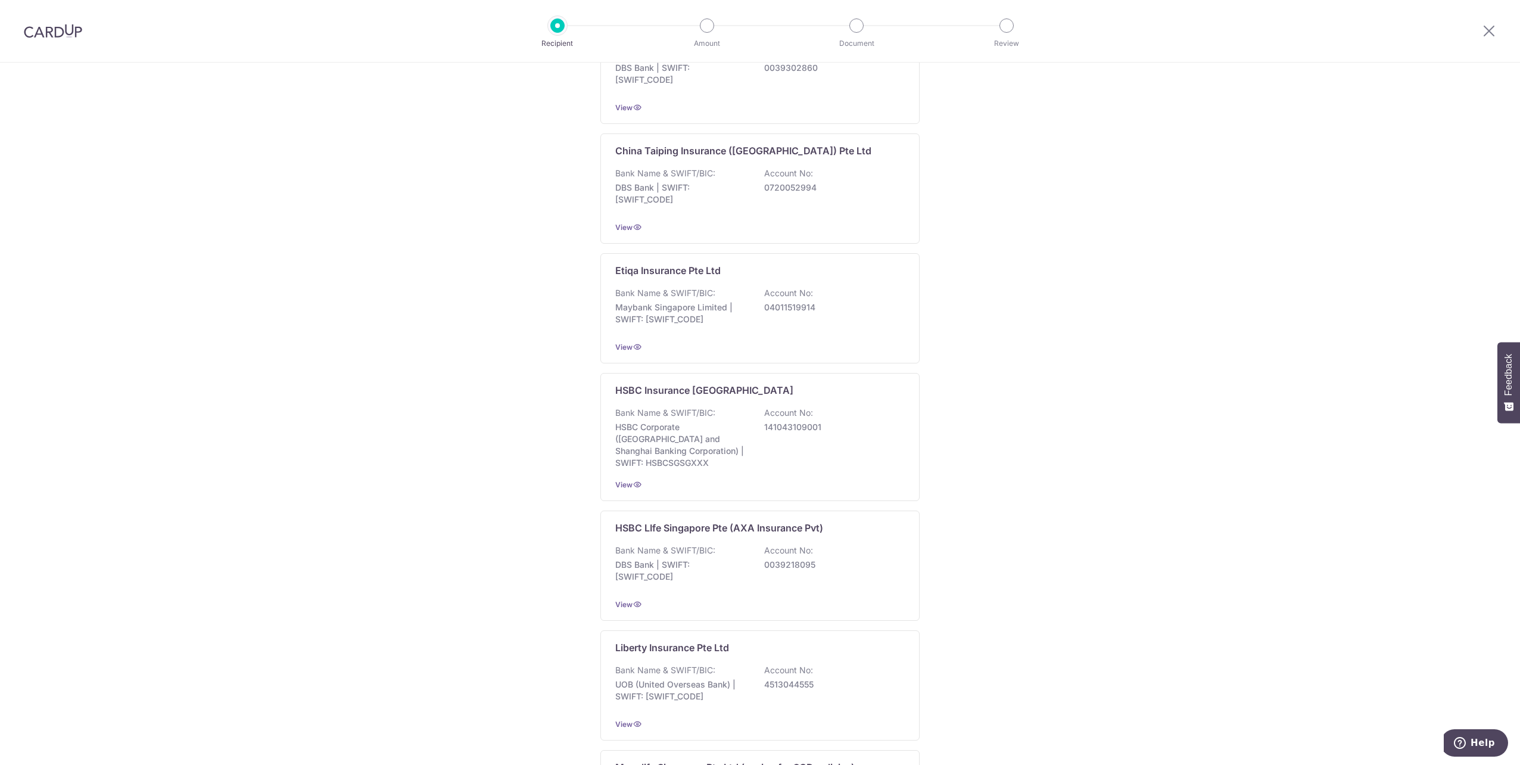
scroll to position [855, 0]
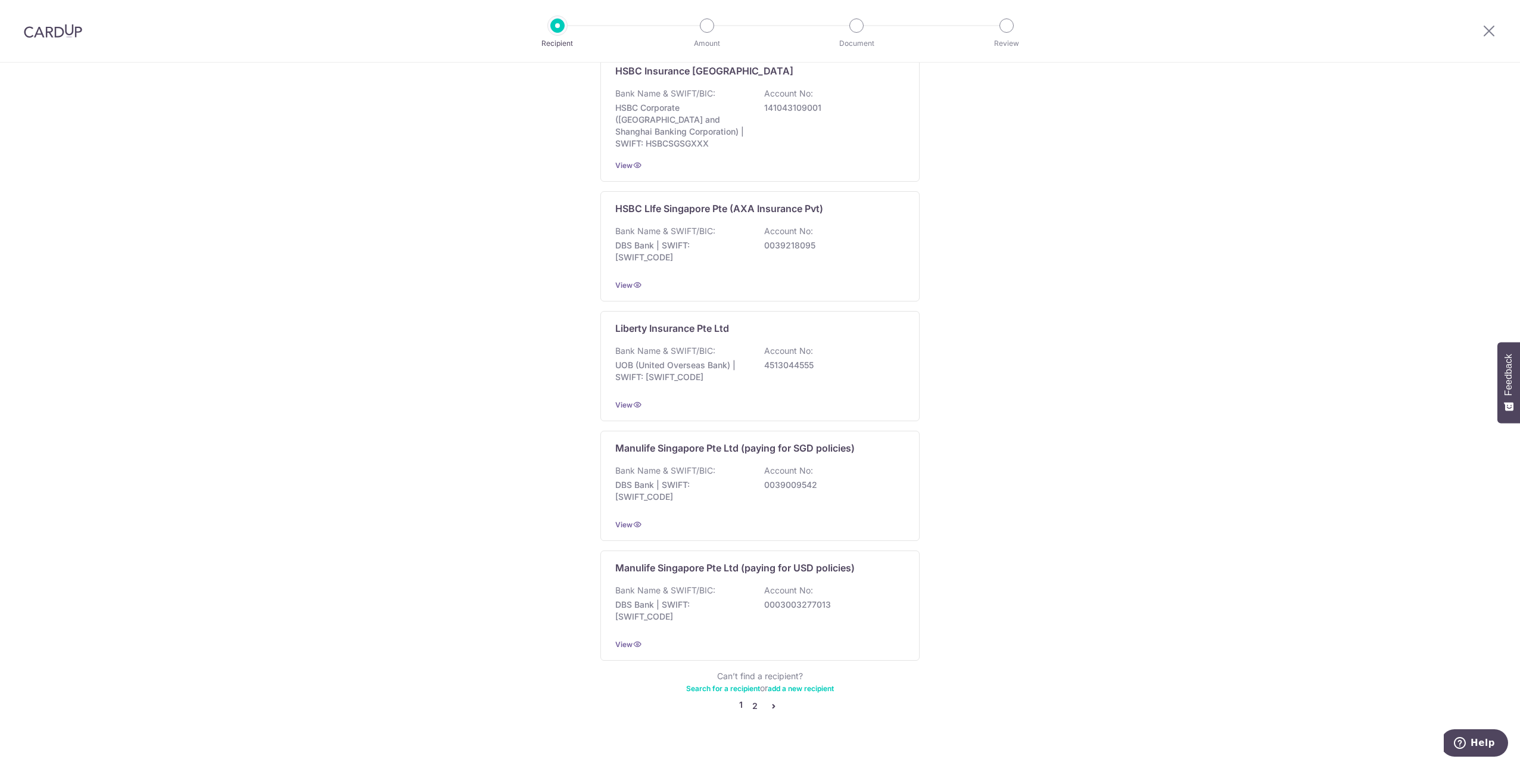
click at [755, 699] on link "2" at bounding box center [754, 706] width 14 height 14
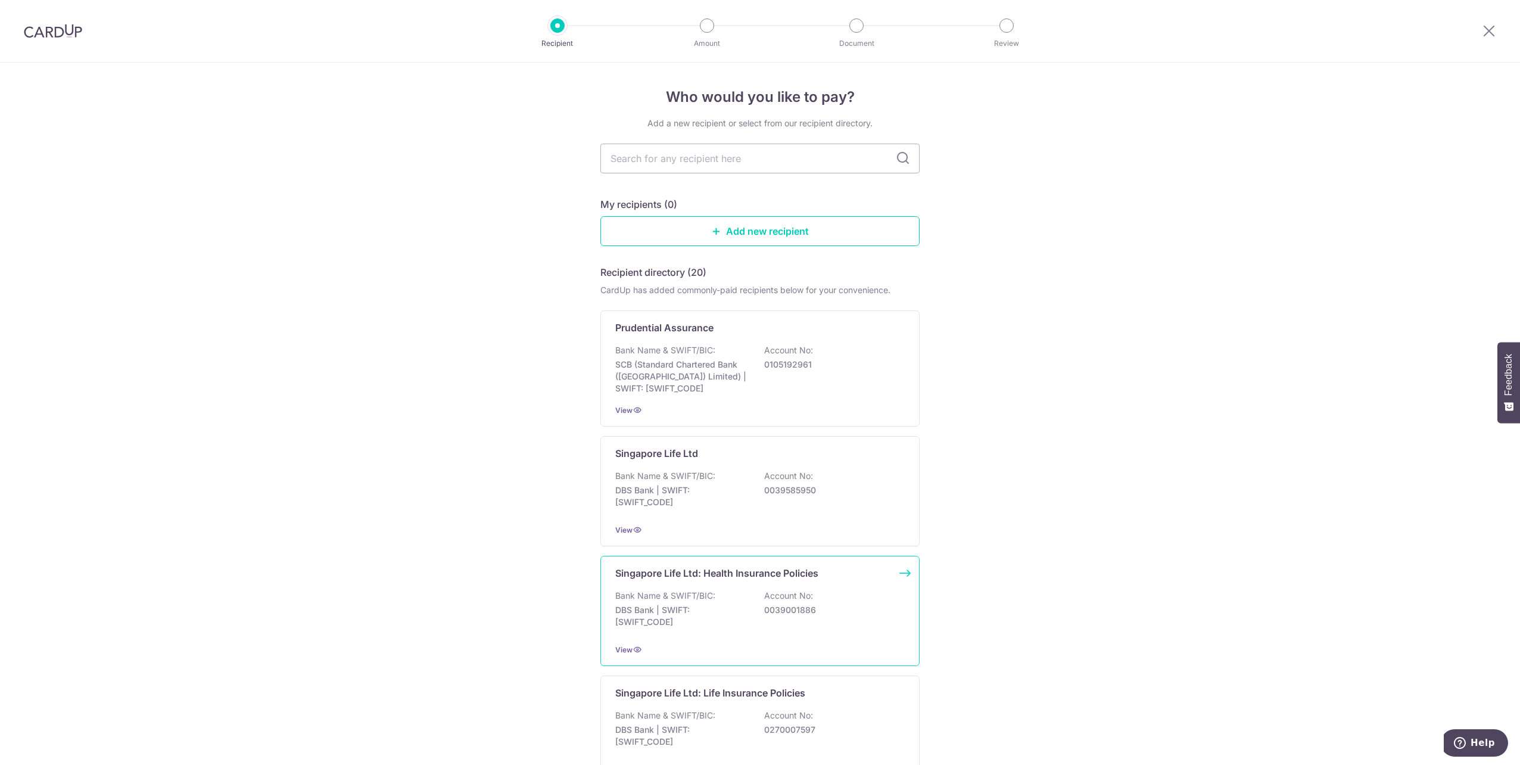
scroll to position [179, 0]
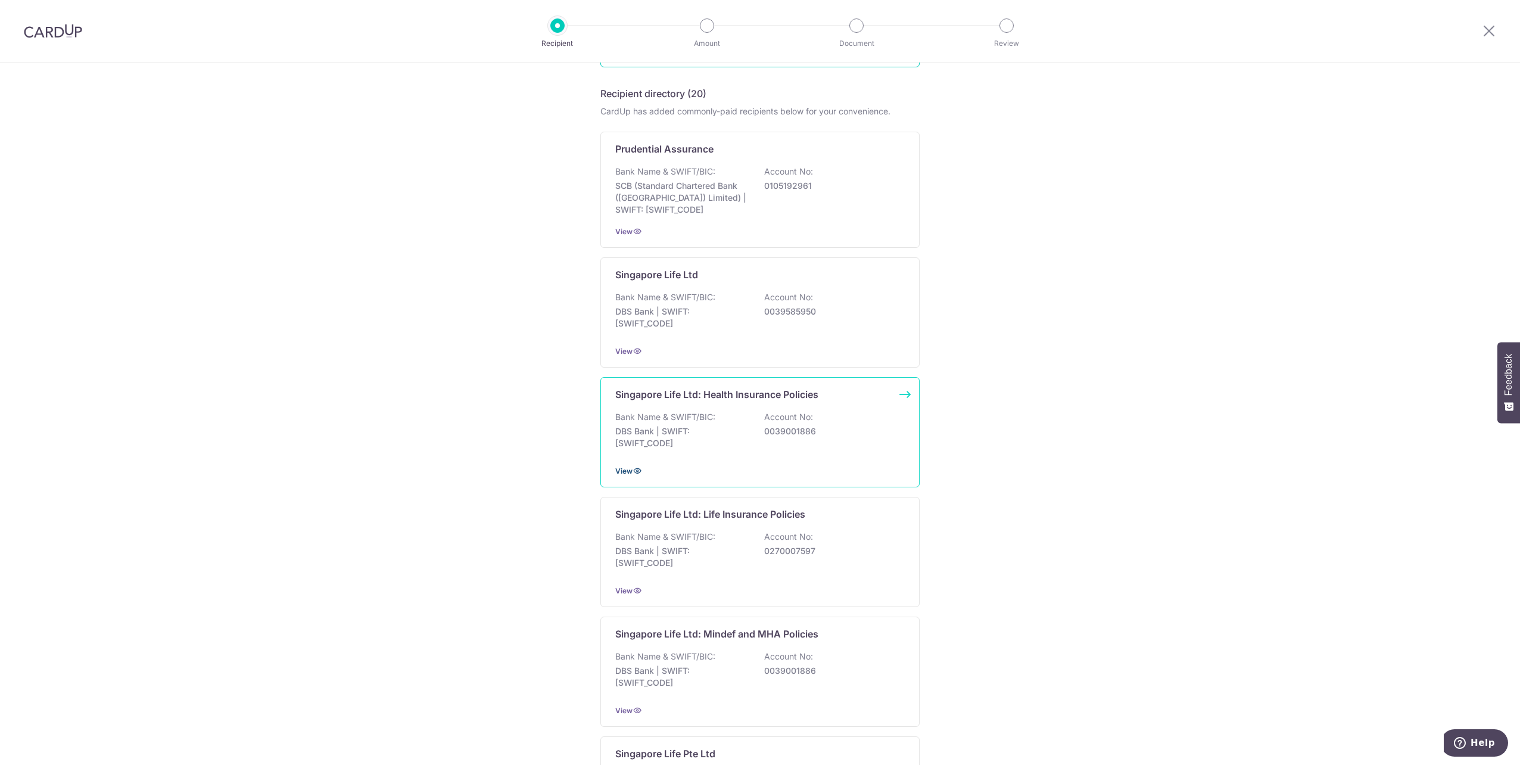
click at [625, 466] on span "View" at bounding box center [623, 470] width 17 height 9
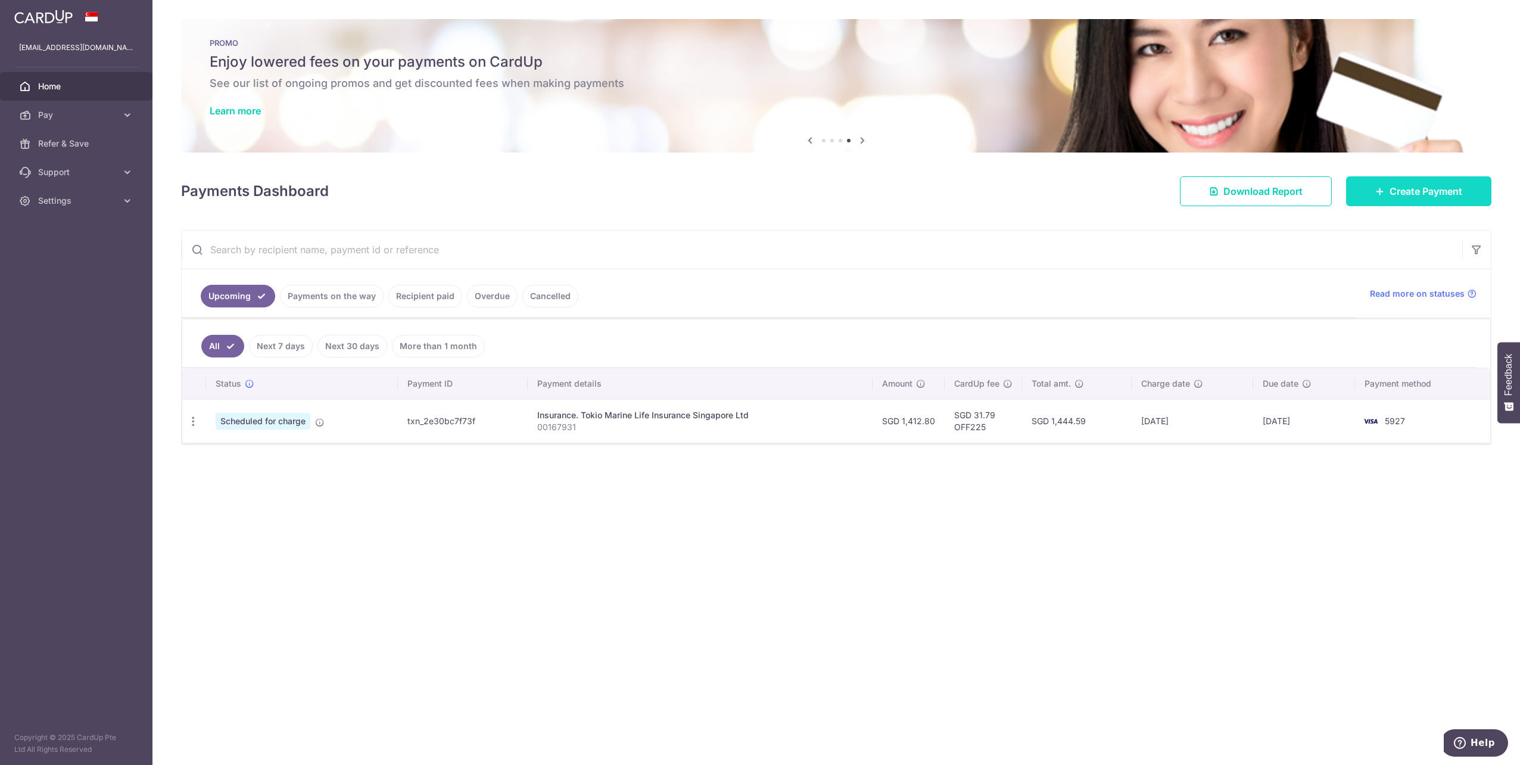
click at [1425, 184] on span "Create Payment" at bounding box center [1426, 191] width 73 height 14
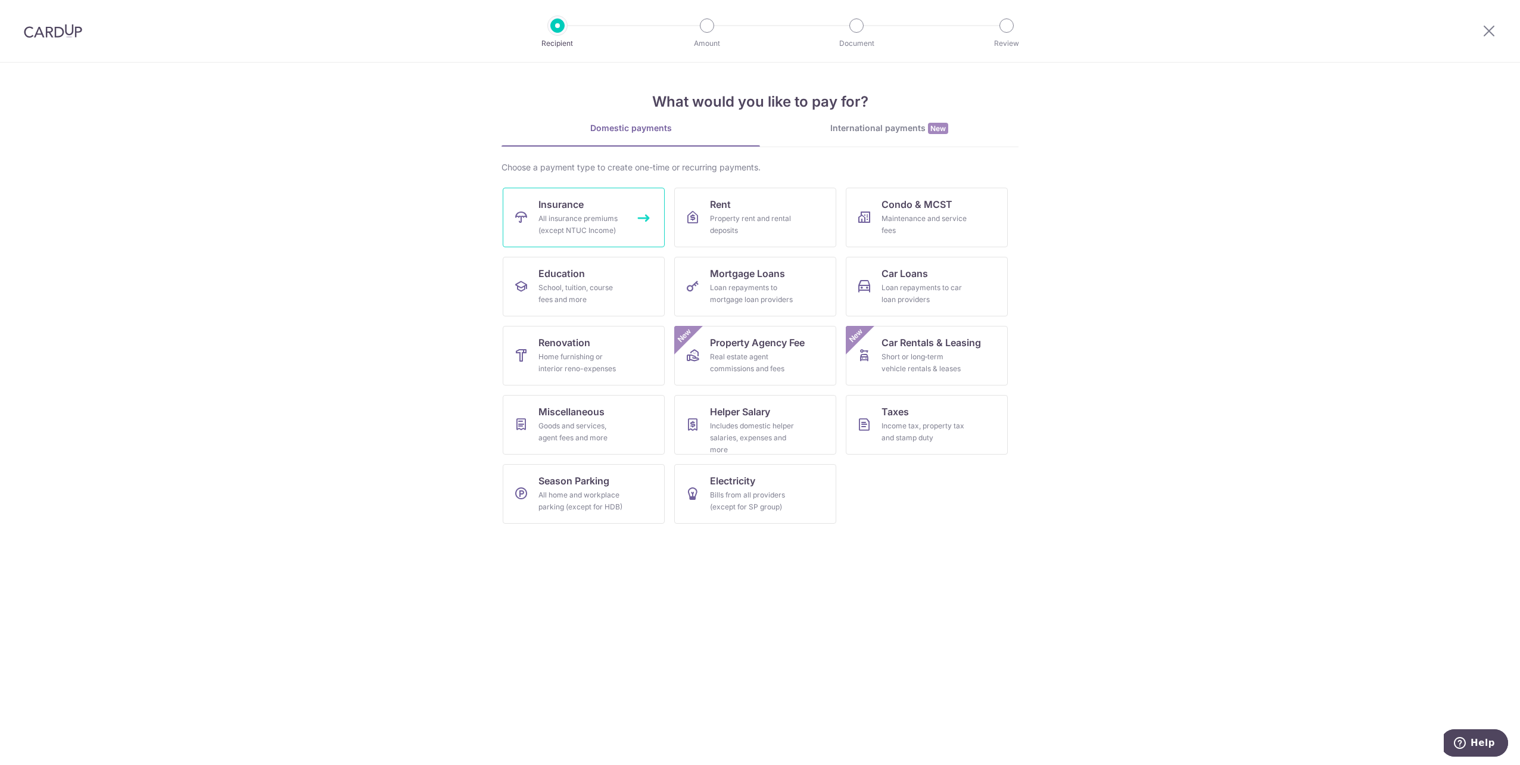
click at [615, 237] on link "Insurance All insurance premiums (except NTUC Income)" at bounding box center [584, 218] width 162 height 60
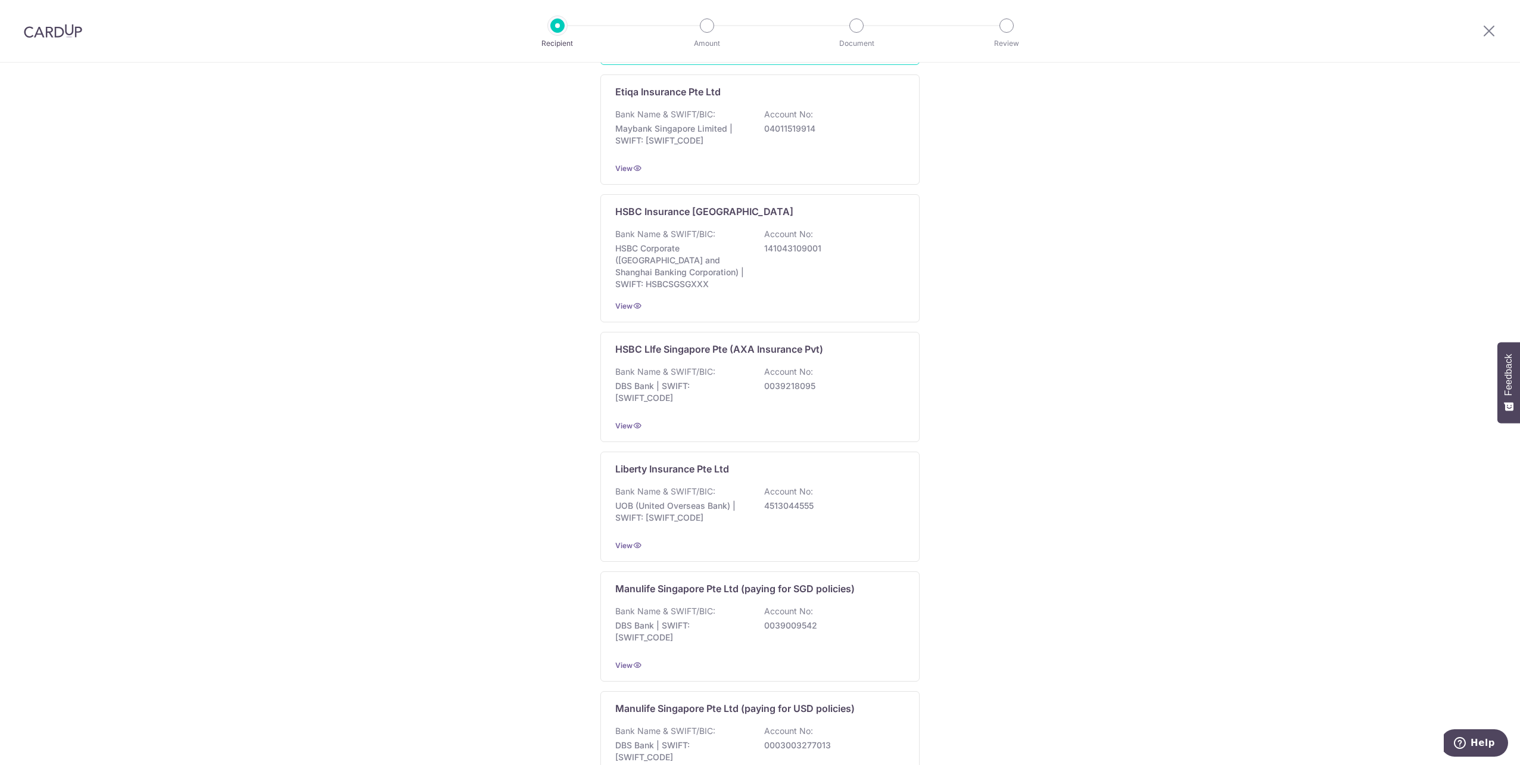
scroll to position [855, 0]
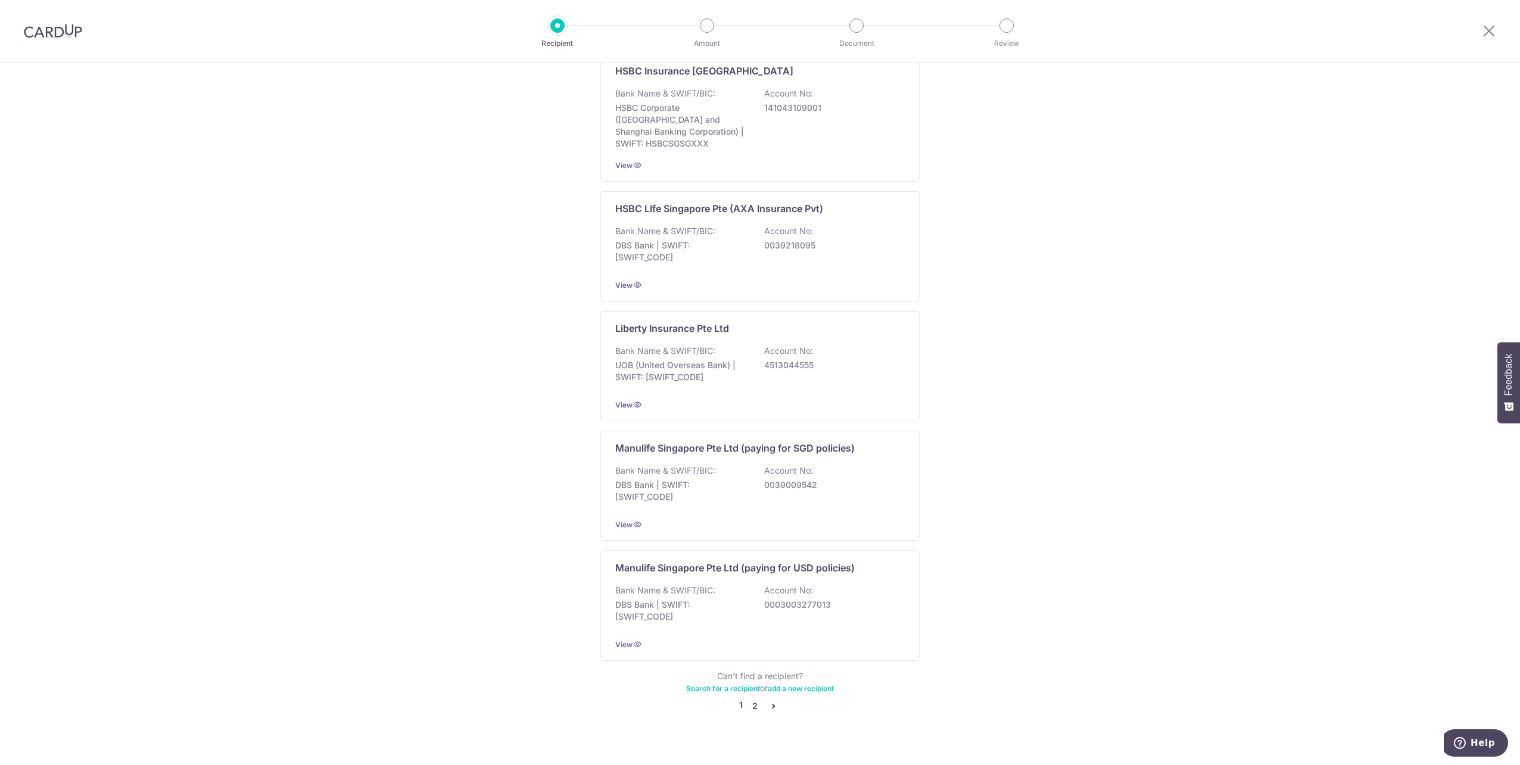
click at [753, 699] on link "2" at bounding box center [754, 706] width 14 height 14
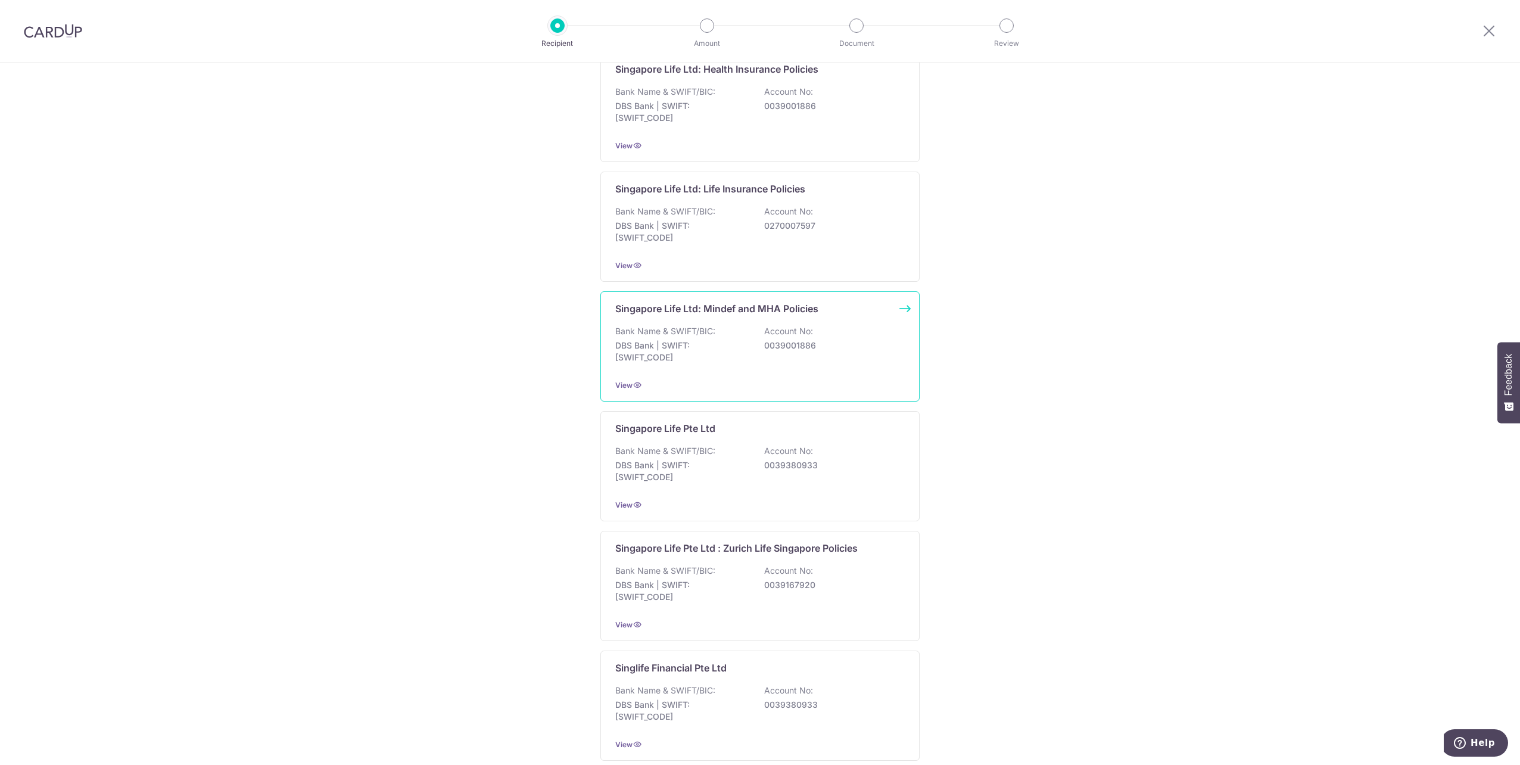
scroll to position [325, 0]
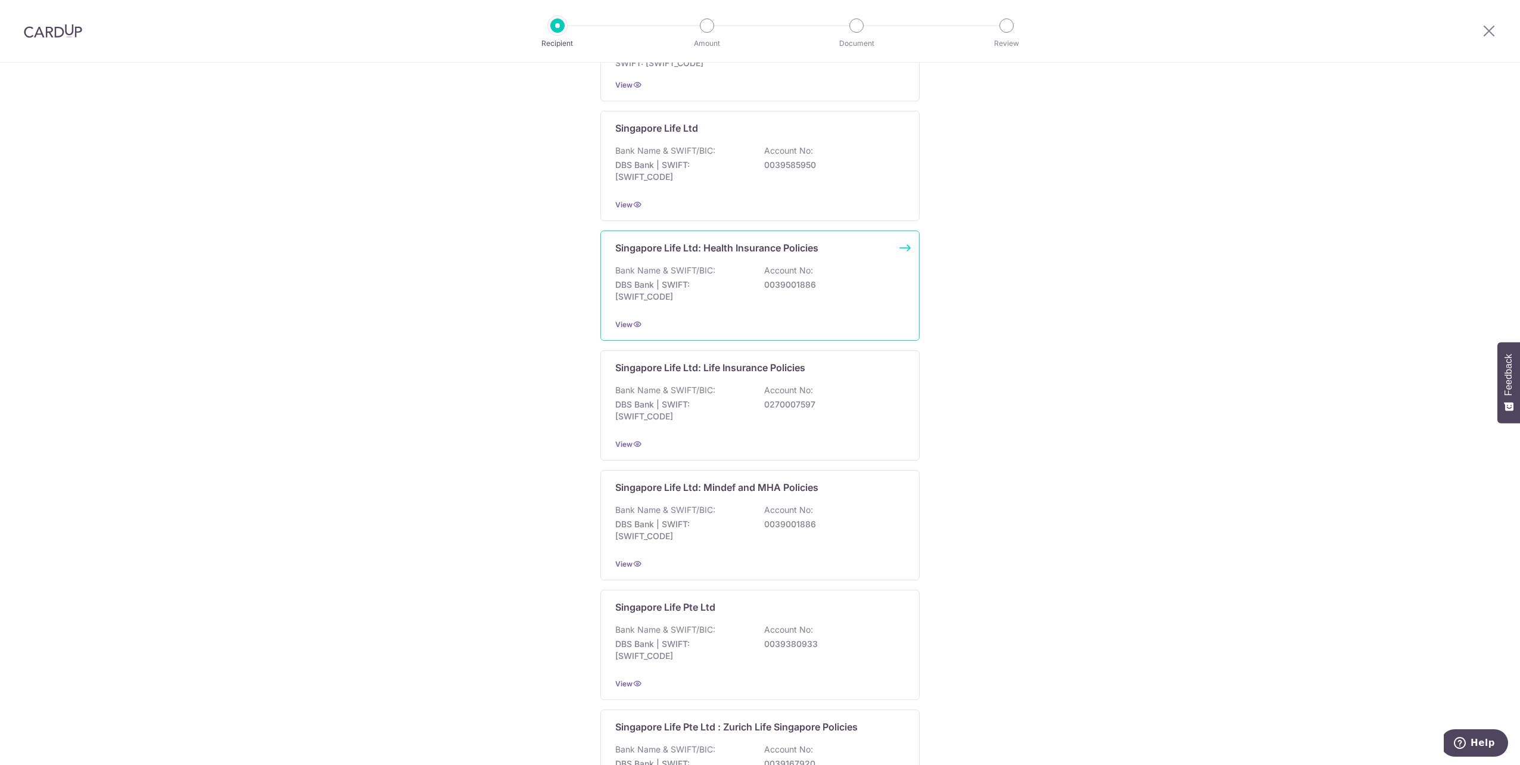
click at [750, 292] on div "Bank Name & SWIFT/BIC: DBS Bank | SWIFT: DBSSSGSGXXX Account No: 0039001886" at bounding box center [759, 286] width 289 height 44
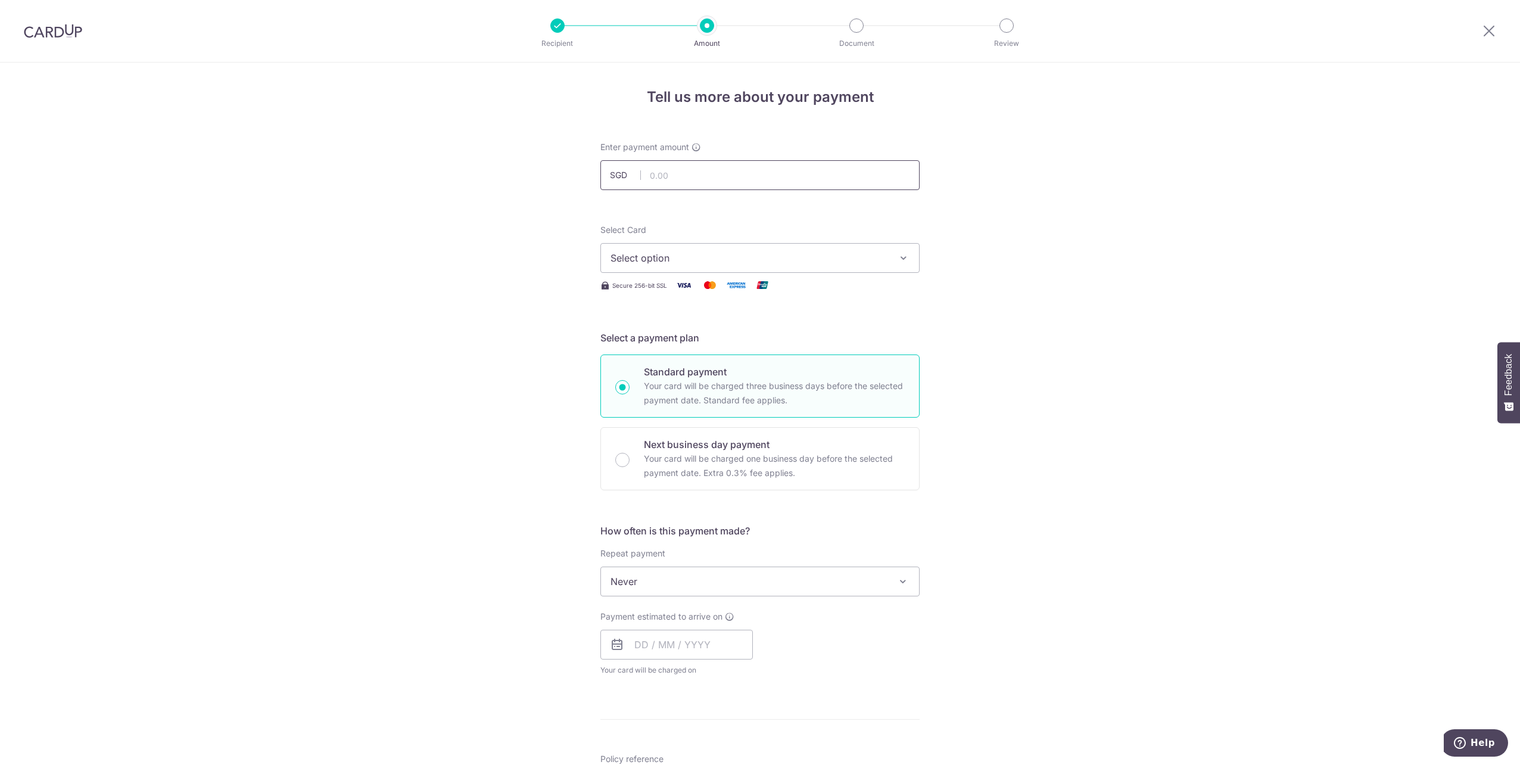
click at [716, 176] on input "text" at bounding box center [759, 175] width 319 height 30
type input "1,538.00"
click at [973, 216] on div "Tell us more about your payment Enter payment amount SGD 1,538.00 1538.00 Selec…" at bounding box center [760, 601] width 1520 height 1077
click at [742, 247] on button "Select option" at bounding box center [759, 258] width 319 height 30
click at [734, 350] on link "**** 5927" at bounding box center [760, 343] width 318 height 29
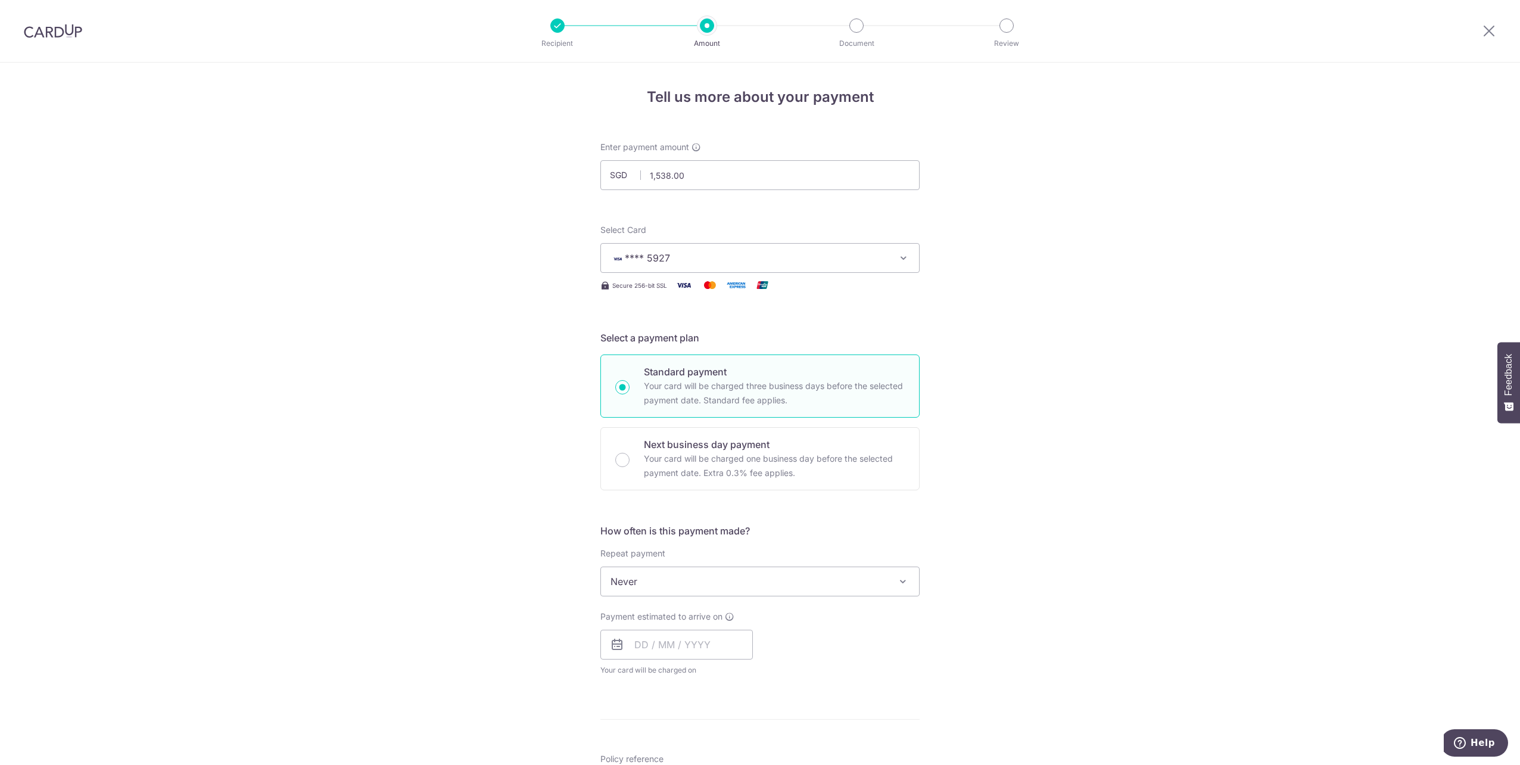
click at [879, 348] on div "Select a payment plan Standard payment Your card will be charged three business…" at bounding box center [759, 411] width 319 height 160
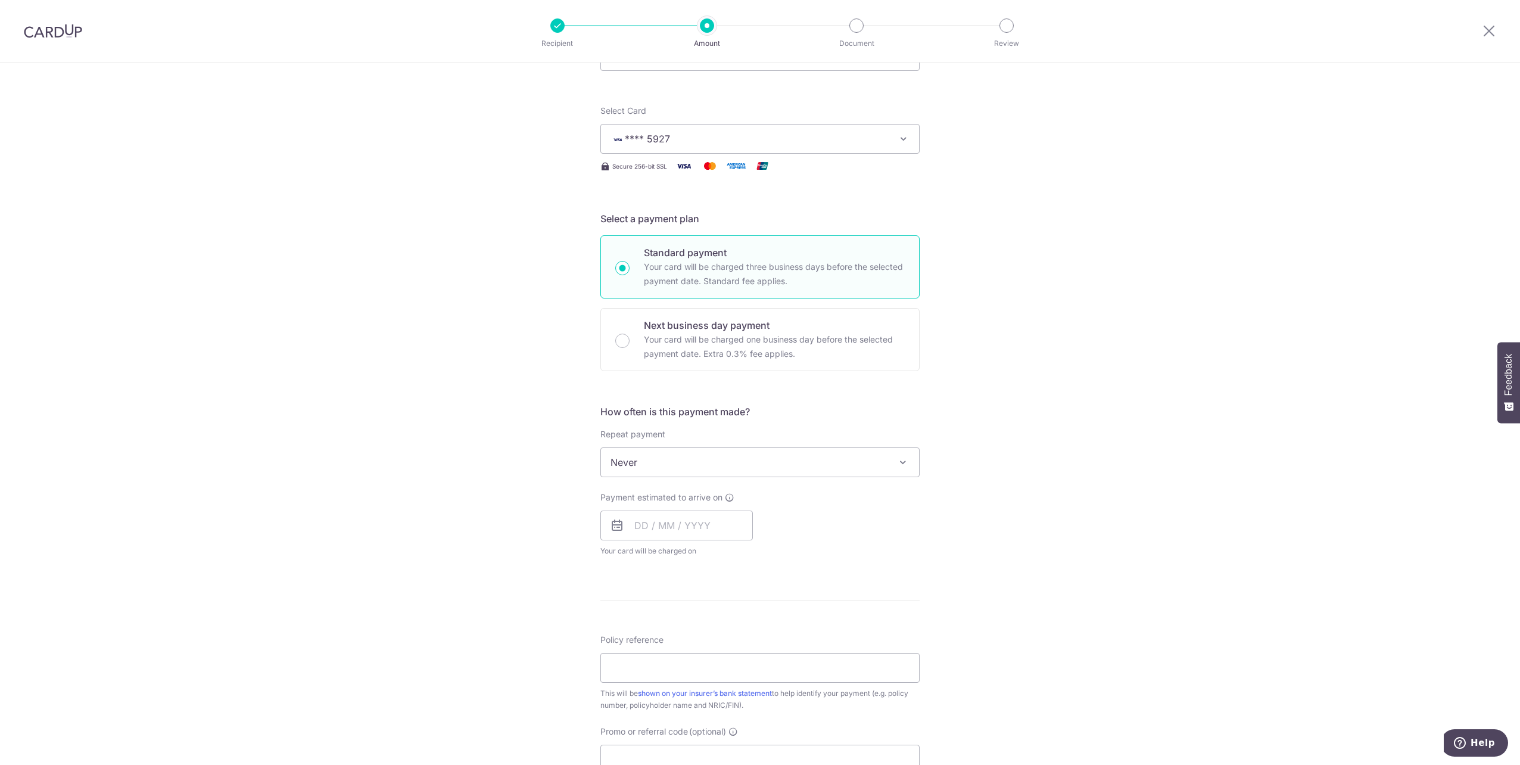
click at [654, 453] on span "Never" at bounding box center [760, 462] width 318 height 29
click at [1121, 472] on div "Tell us more about your payment Enter payment amount SGD 1,538.00 1538.00 Selec…" at bounding box center [760, 481] width 1520 height 1077
click at [709, 517] on input "text" at bounding box center [676, 525] width 152 height 30
click at [717, 659] on link "18" at bounding box center [720, 657] width 19 height 19
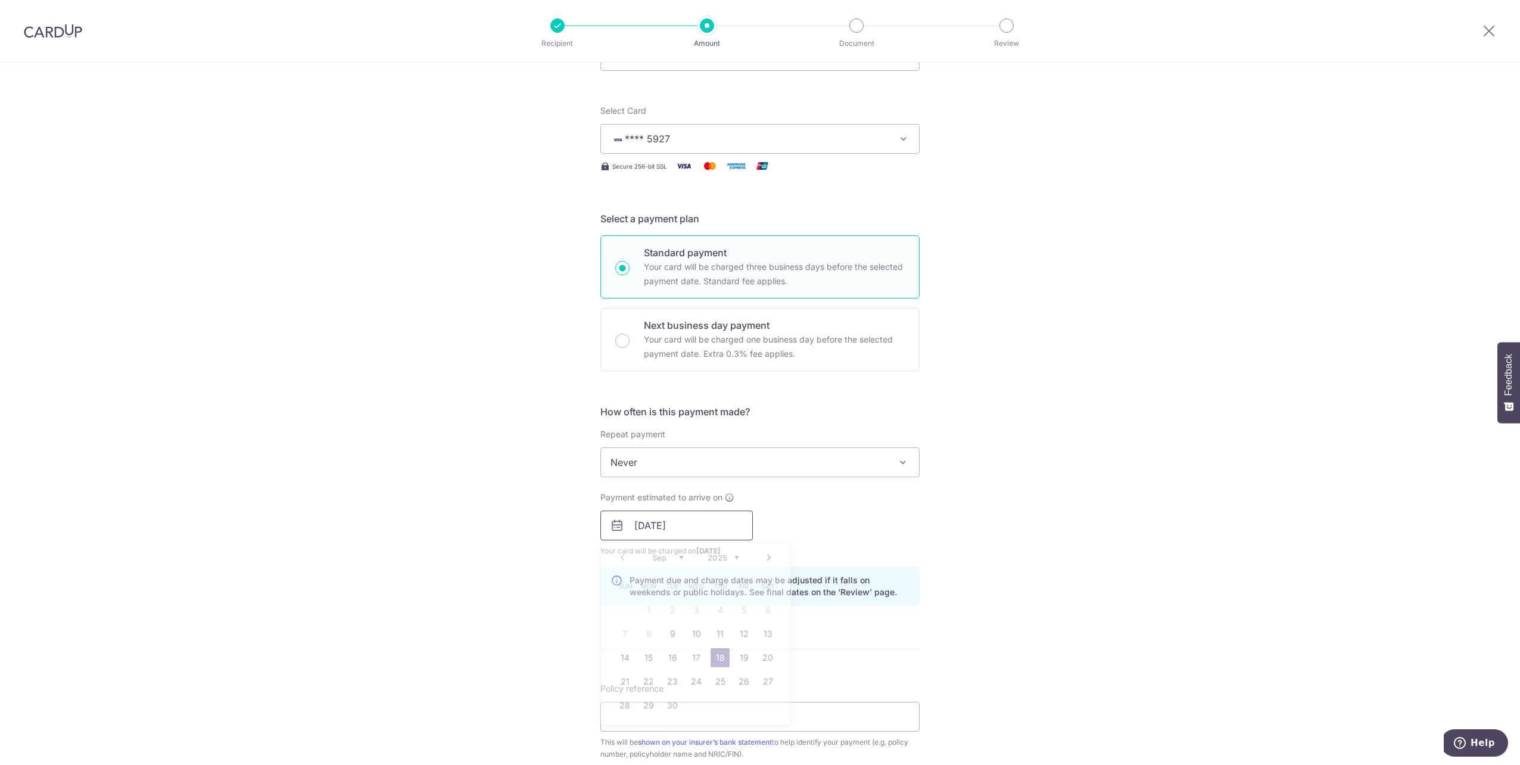
click at [733, 525] on input "18/09/2025" at bounding box center [676, 525] width 152 height 30
click at [899, 493] on div "Payment estimated to arrive on 18/09/2025 Prev Next Sep Oct Nov Dec 2025 2026 2…" at bounding box center [760, 524] width 334 height 66
click at [708, 528] on input "18/09/2025" at bounding box center [676, 525] width 152 height 30
click at [748, 658] on link "19" at bounding box center [743, 657] width 19 height 19
click at [699, 535] on input "19/09/2025" at bounding box center [676, 525] width 152 height 30
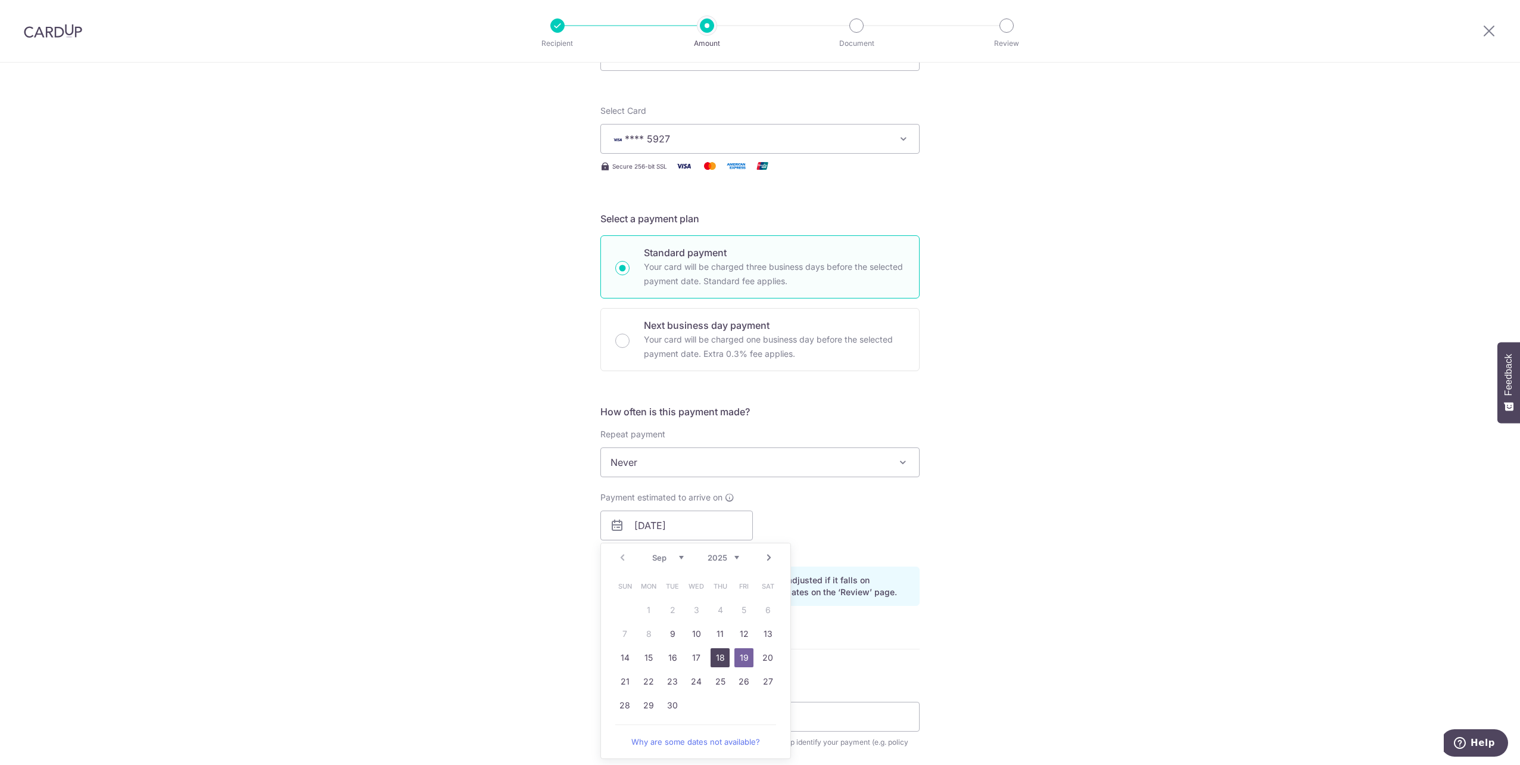
click at [725, 662] on link "18" at bounding box center [720, 657] width 19 height 19
click at [697, 531] on input "18/09/2025" at bounding box center [676, 525] width 152 height 30
click at [675, 662] on link "16" at bounding box center [672, 657] width 19 height 19
type input "[DATE]"
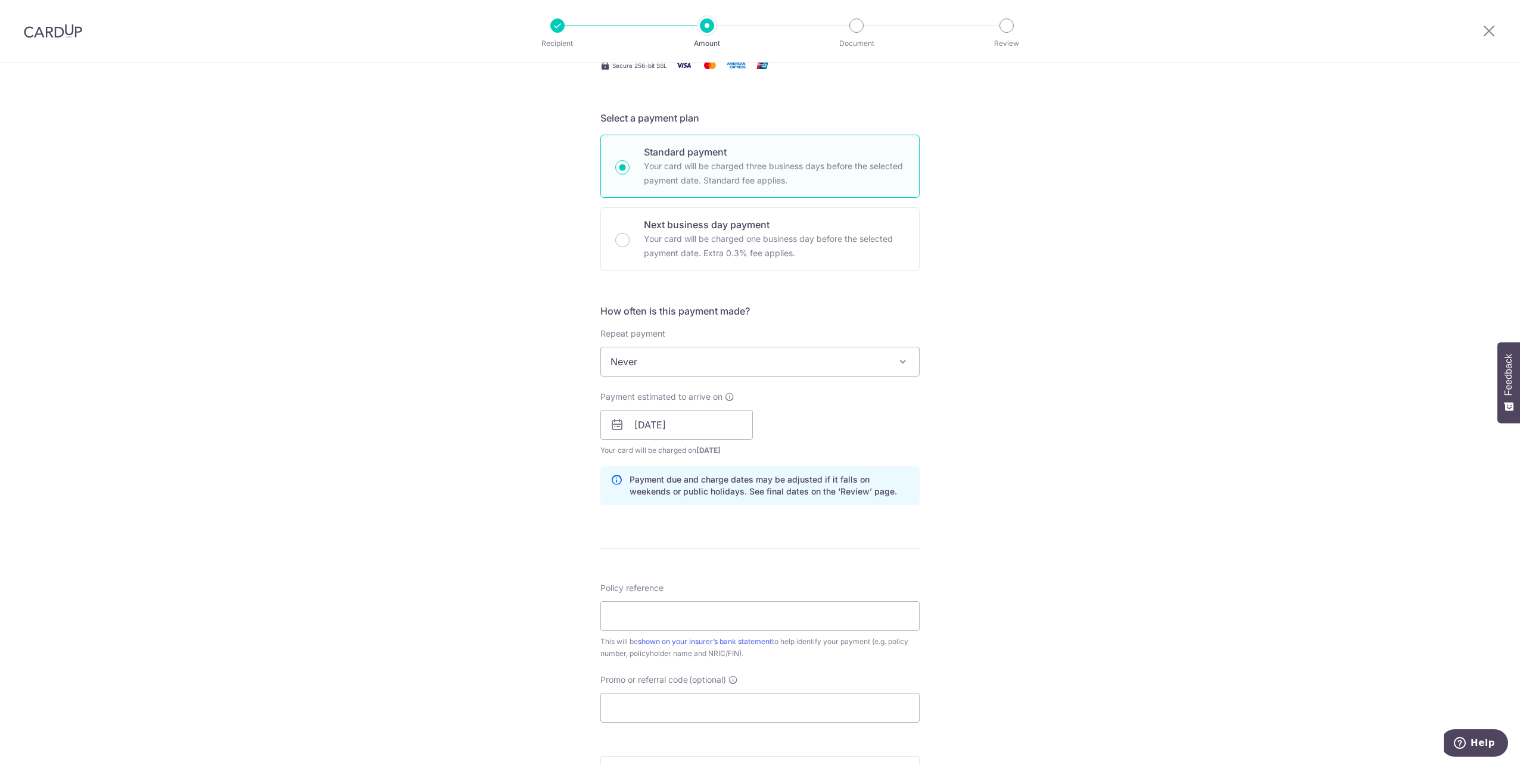
scroll to position [238, 0]
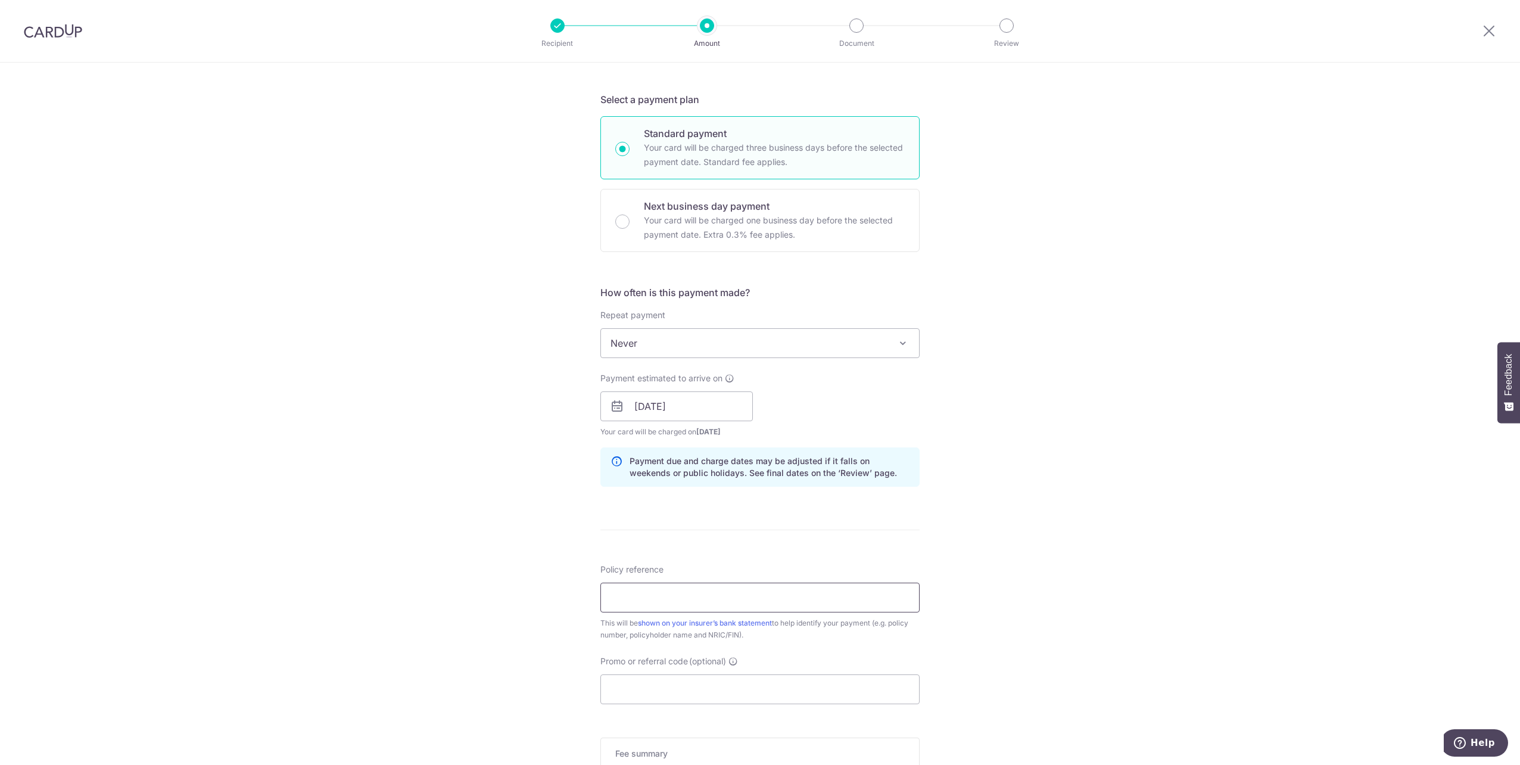
click at [744, 590] on input "Policy reference" at bounding box center [759, 597] width 319 height 30
click at [651, 580] on div "Policy reference This will be shown on your insurer’s bank statement to help id…" at bounding box center [759, 601] width 319 height 77
click at [652, 593] on input "Policy reference" at bounding box center [759, 597] width 319 height 30
paste input "06731844"
type input "06731844"
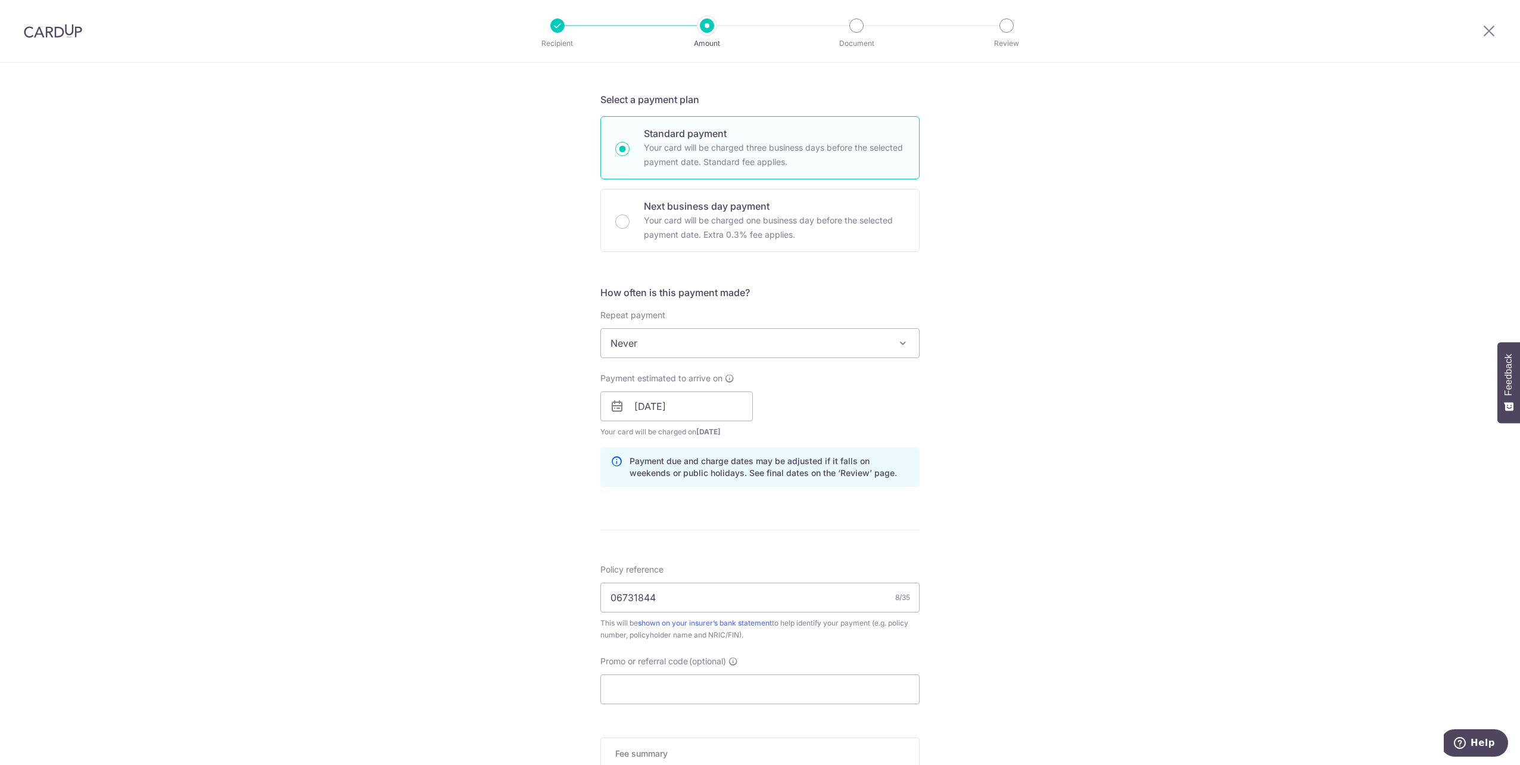
click at [907, 522] on form "Enter payment amount SGD 1,538.00 1538.00 Select Card **** 5927 Add credit card…" at bounding box center [759, 399] width 319 height 992
click at [719, 678] on input "Promo or referral code (optional)" at bounding box center [759, 689] width 319 height 30
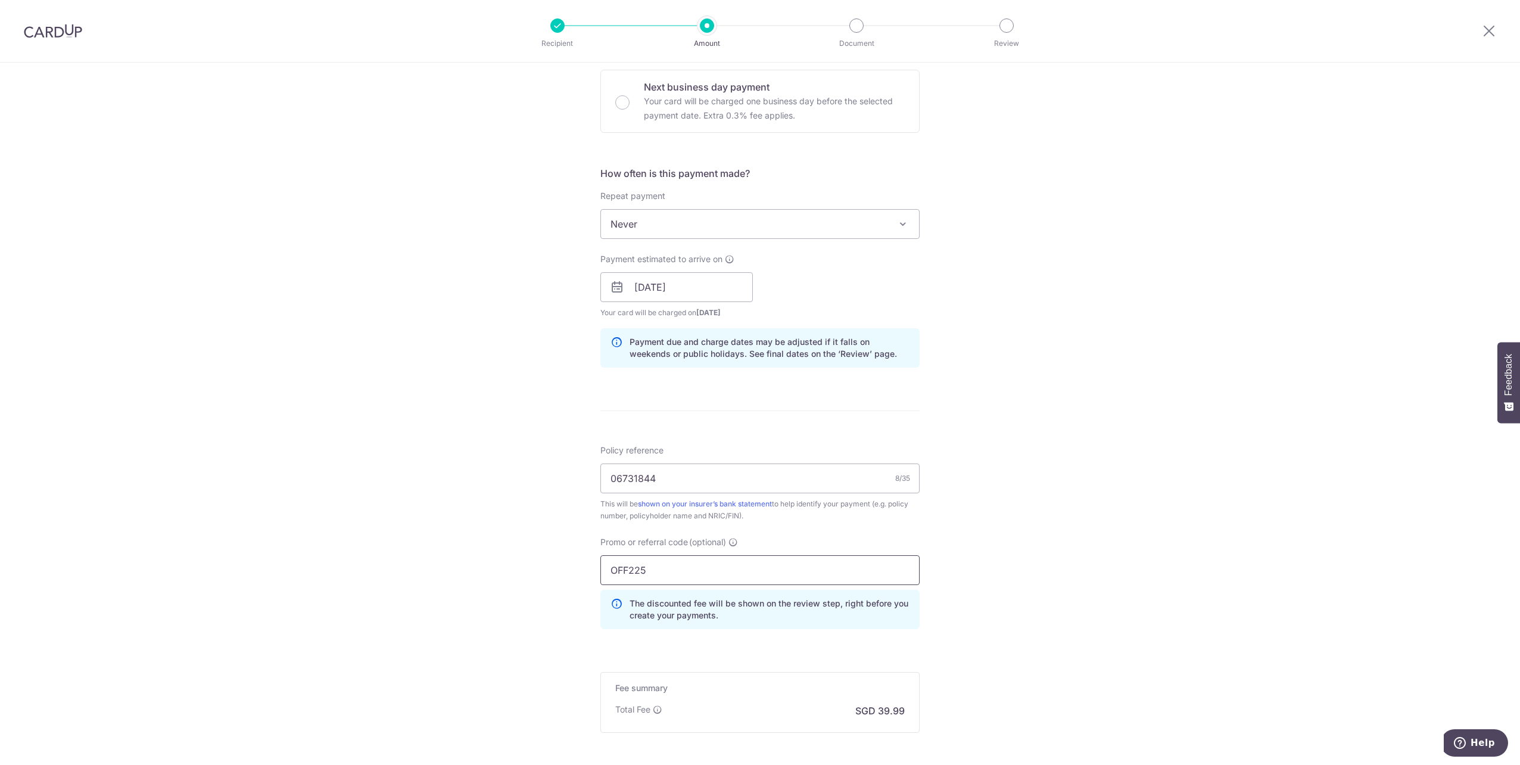
scroll to position [474, 0]
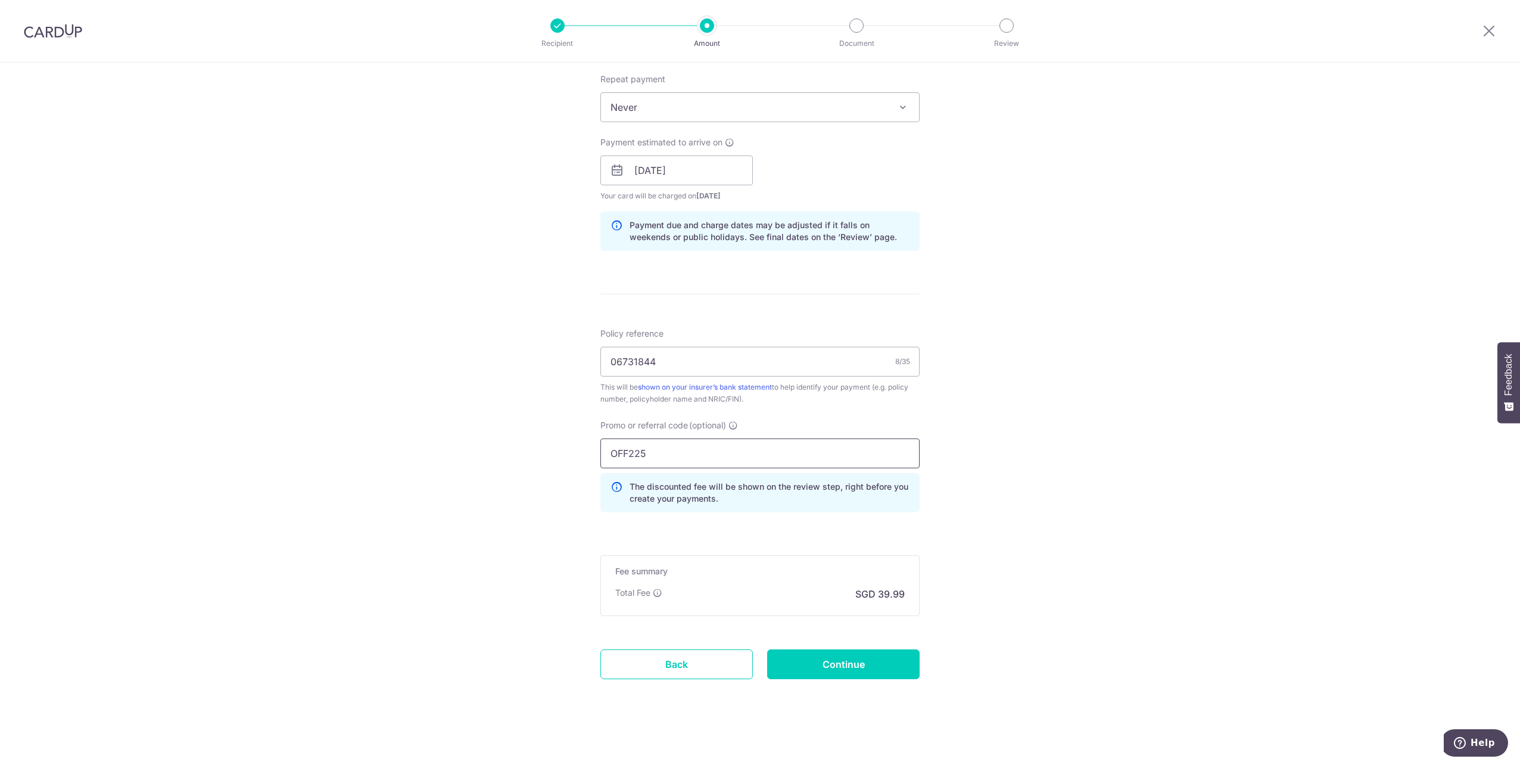
type input "OFF225"
click at [889, 661] on input "Continue" at bounding box center [843, 664] width 152 height 30
type input "Create Schedule"
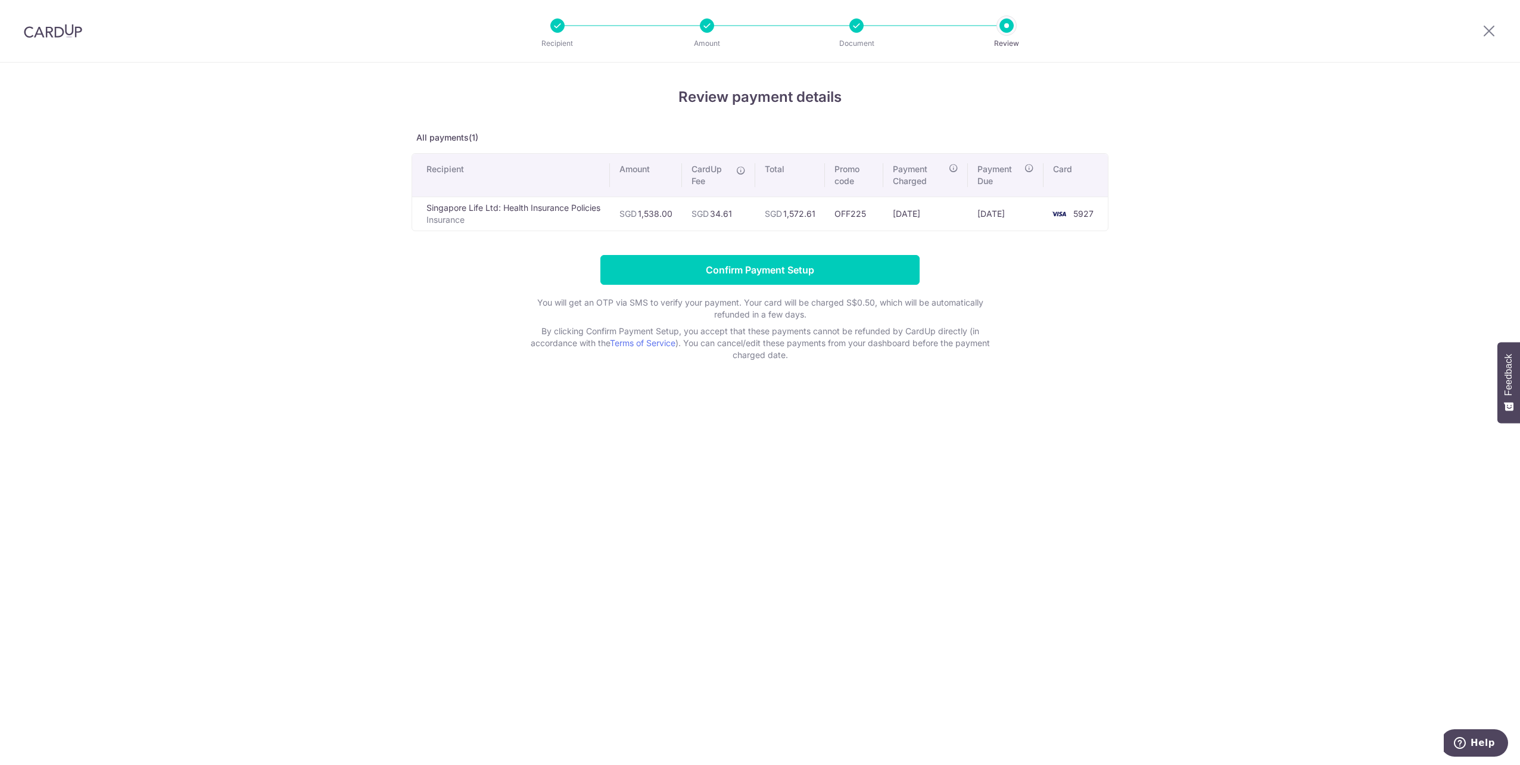
drag, startPoint x: 715, startPoint y: 214, endPoint x: 755, endPoint y: 211, distance: 40.7
click at [755, 211] on td "SGD 34.61" at bounding box center [718, 214] width 73 height 34
click at [867, 288] on form "Confirm Payment Setup You will get an OTP via SMS to verify your payment. Your …" at bounding box center [760, 308] width 697 height 106
click at [1477, 148] on div "Review payment details All payments(1) Recipient Amount CardUp Fee Total Promo …" at bounding box center [760, 414] width 1520 height 702
